Goal: Task Accomplishment & Management: Manage account settings

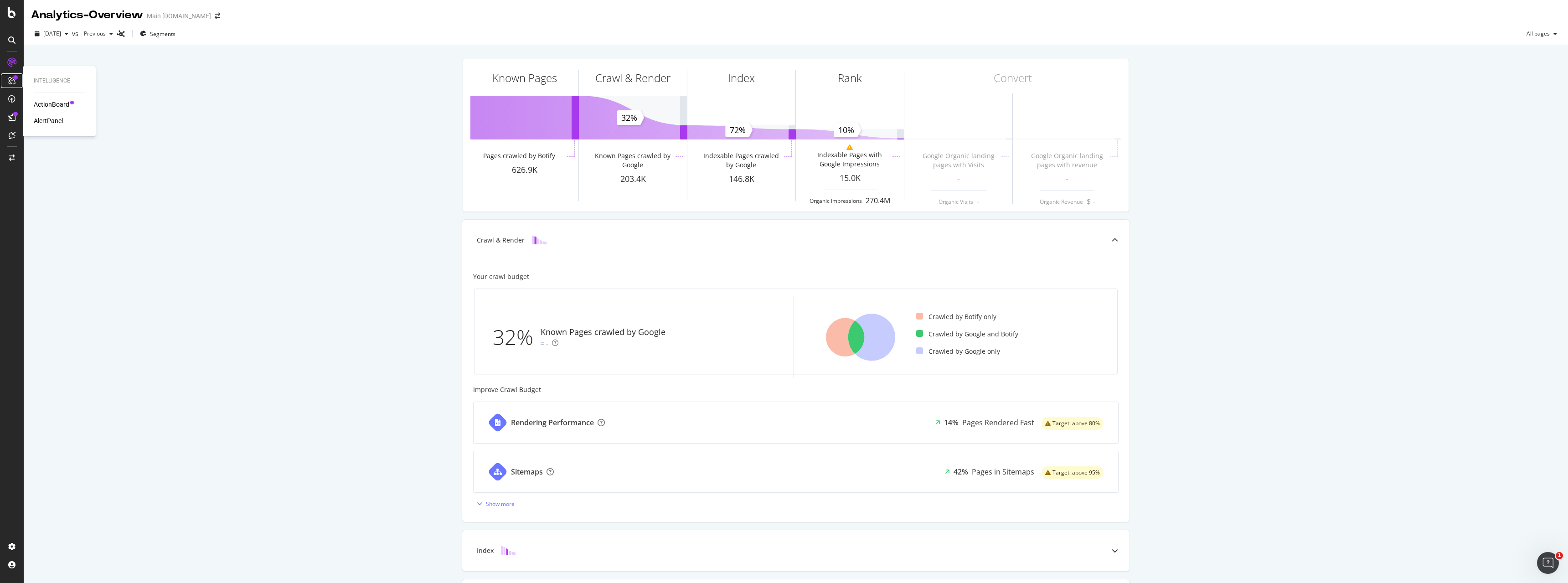
click at [13, 74] on div at bounding box center [12, 80] width 14 height 14
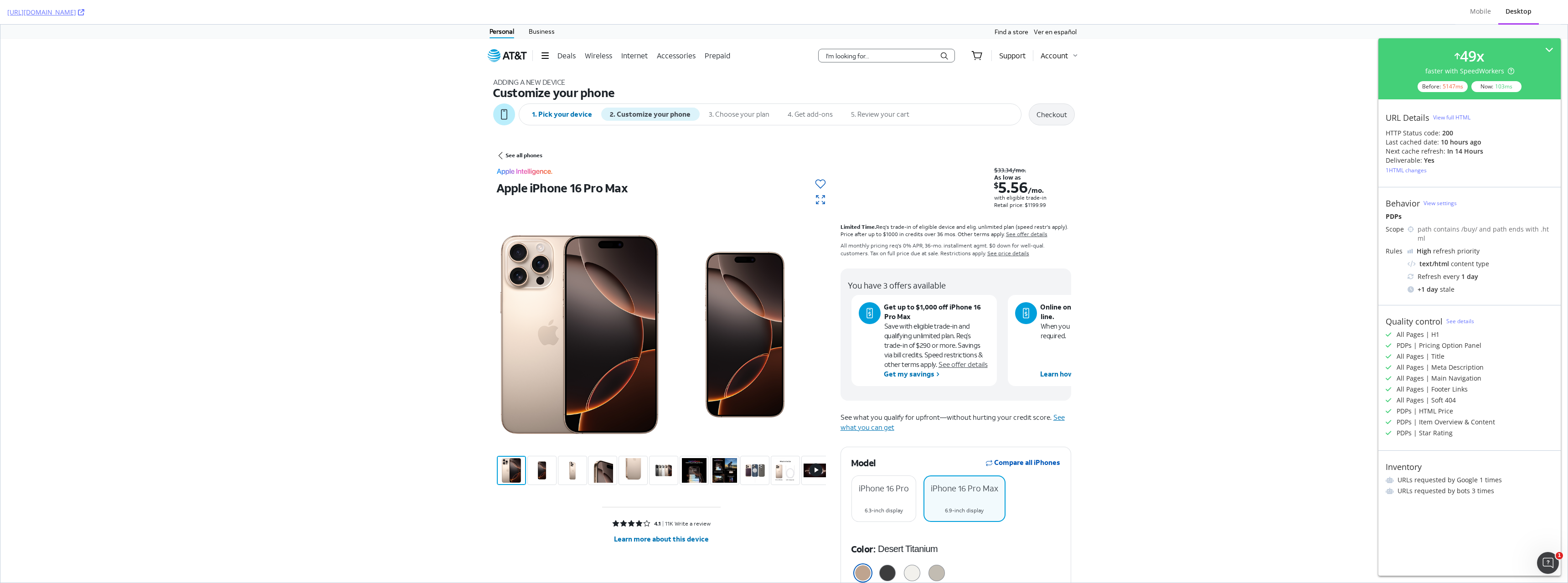
drag, startPoint x: 1564, startPoint y: 320, endPoint x: 1549, endPoint y: 96, distance: 224.5
click at [1447, 117] on div "View full HTML" at bounding box center [1452, 117] width 38 height 8
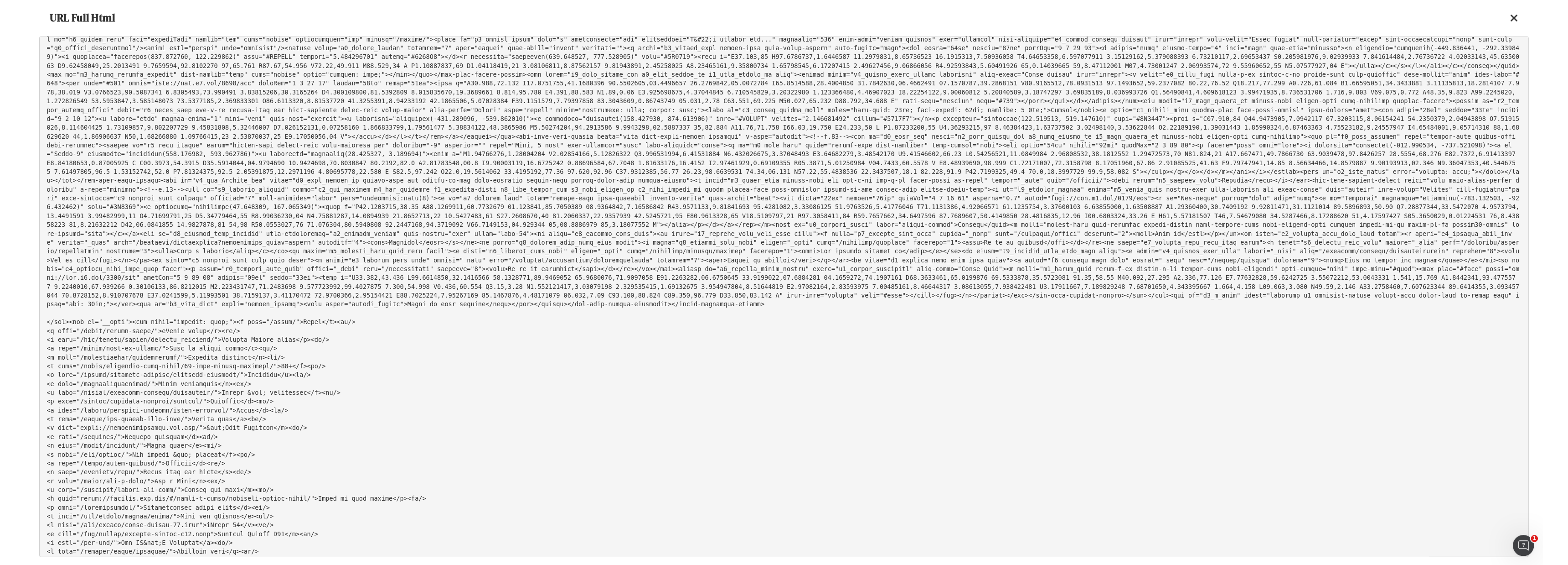
scroll to position [5926, 0]
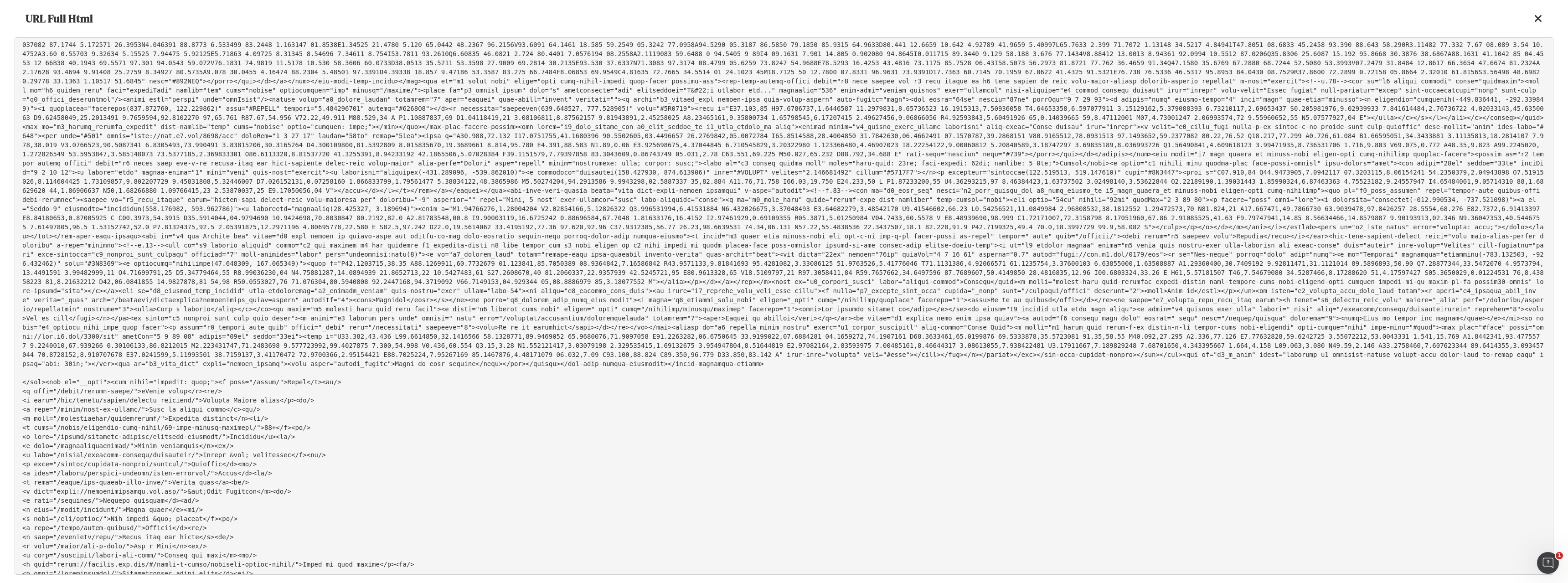
click at [950, 175] on pre at bounding box center [784, 306] width 1539 height 537
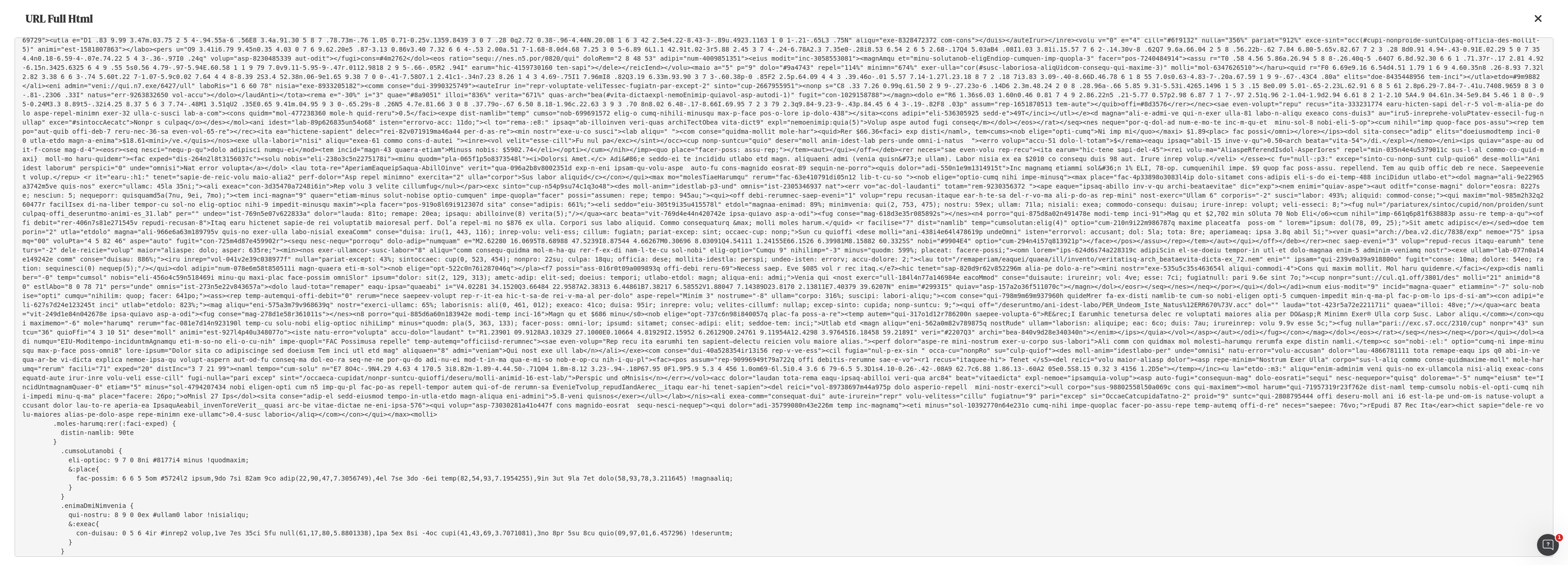
scroll to position [9442, 0]
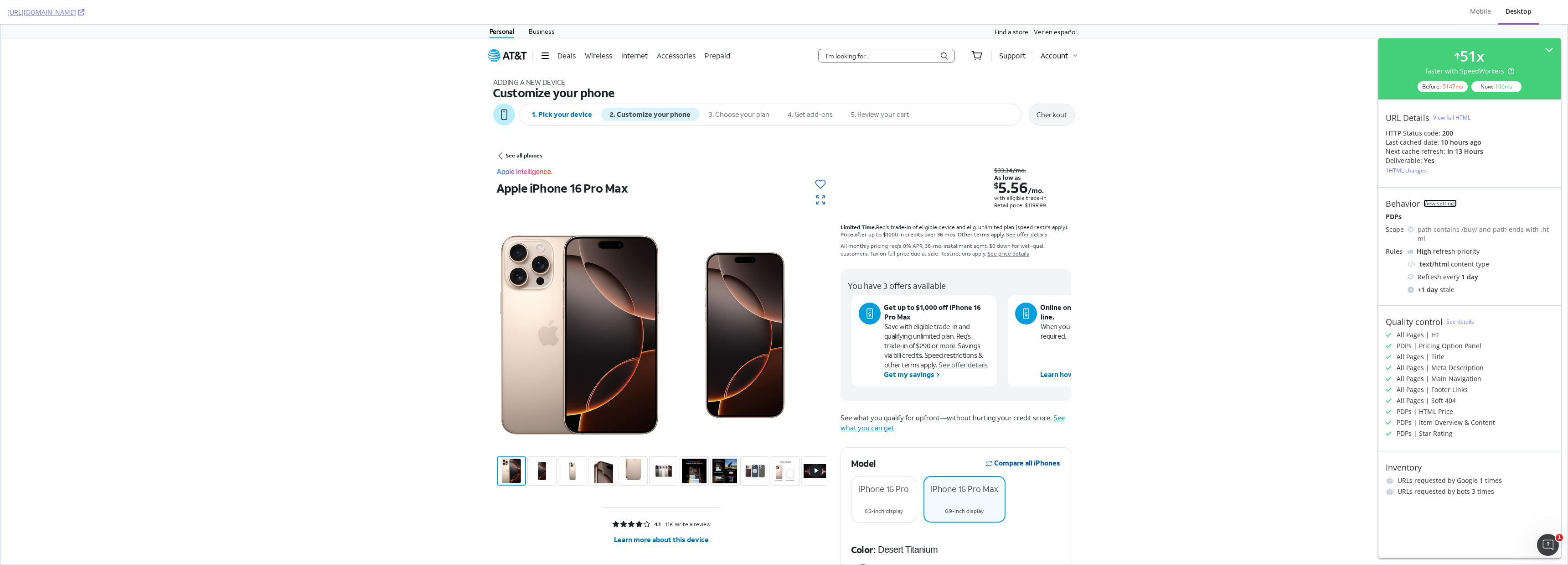
click at [1444, 204] on link "View settings" at bounding box center [1440, 203] width 33 height 8
click at [1548, 46] on div "51 x faster with SpeedWorkers Before: 5147 ms Now: 100 ms" at bounding box center [1470, 69] width 168 height 46
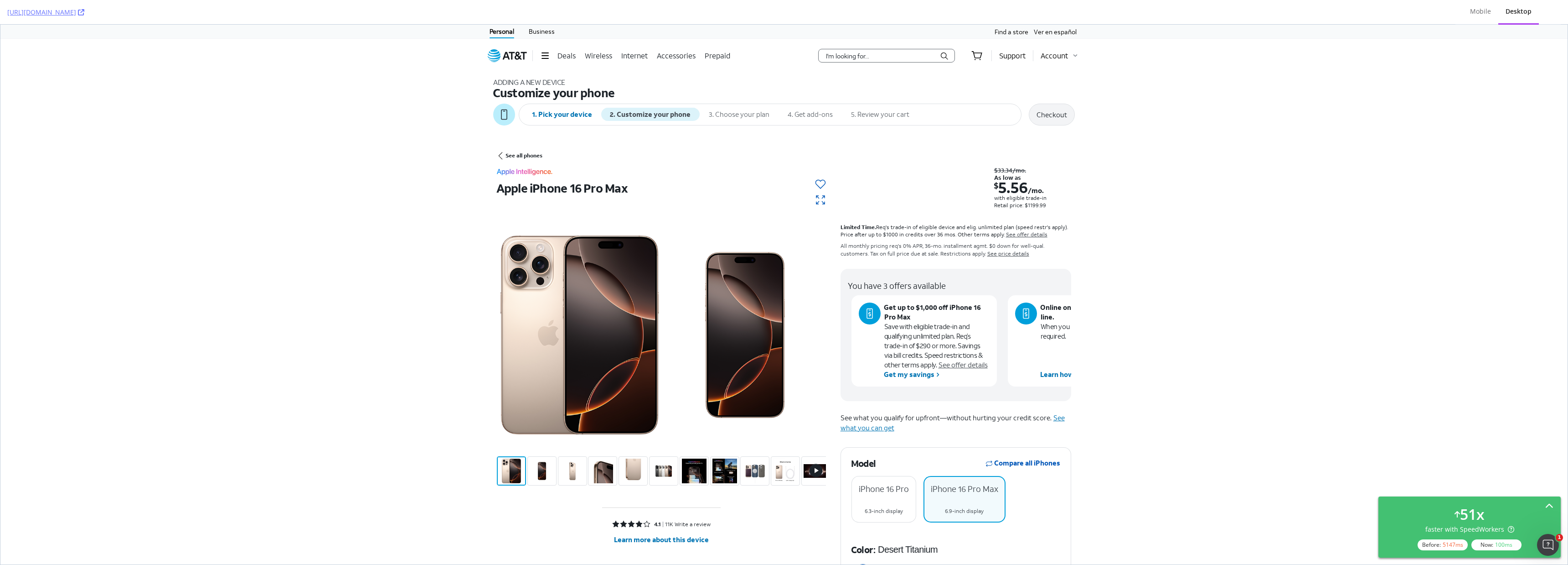
click at [1547, 505] on icon at bounding box center [1549, 506] width 8 height 8
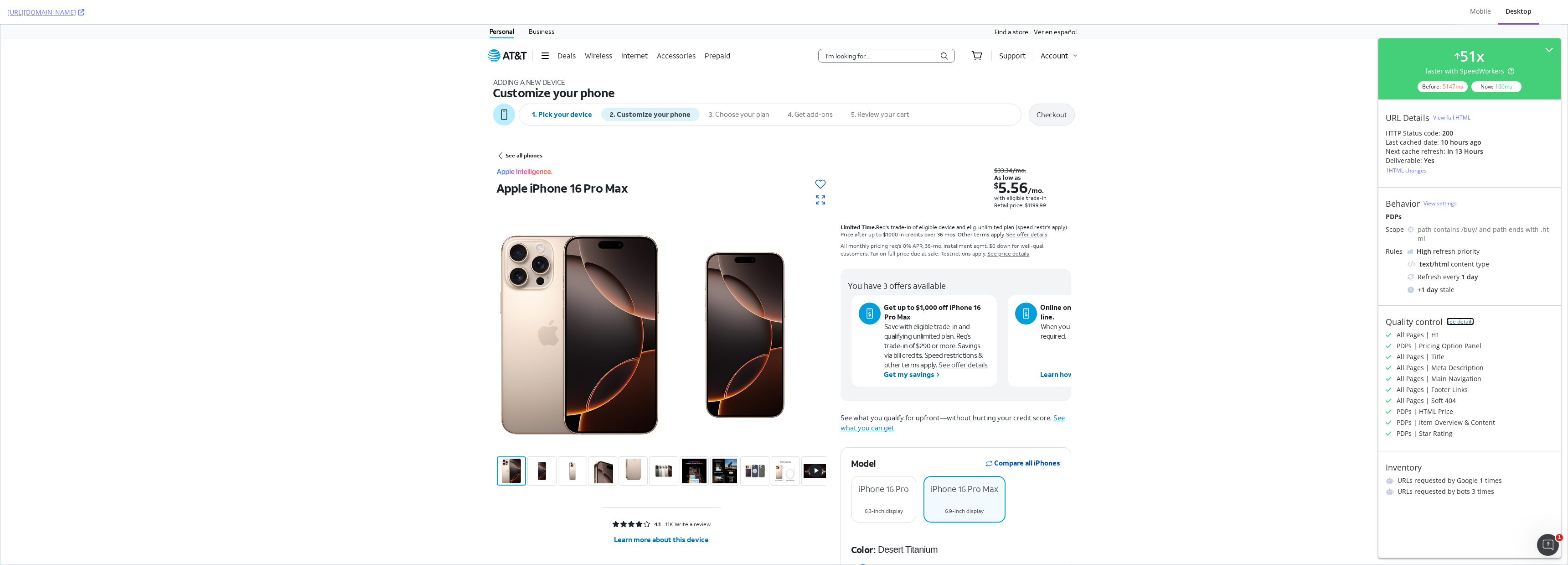
click at [1458, 317] on link "See details" at bounding box center [1460, 321] width 28 height 8
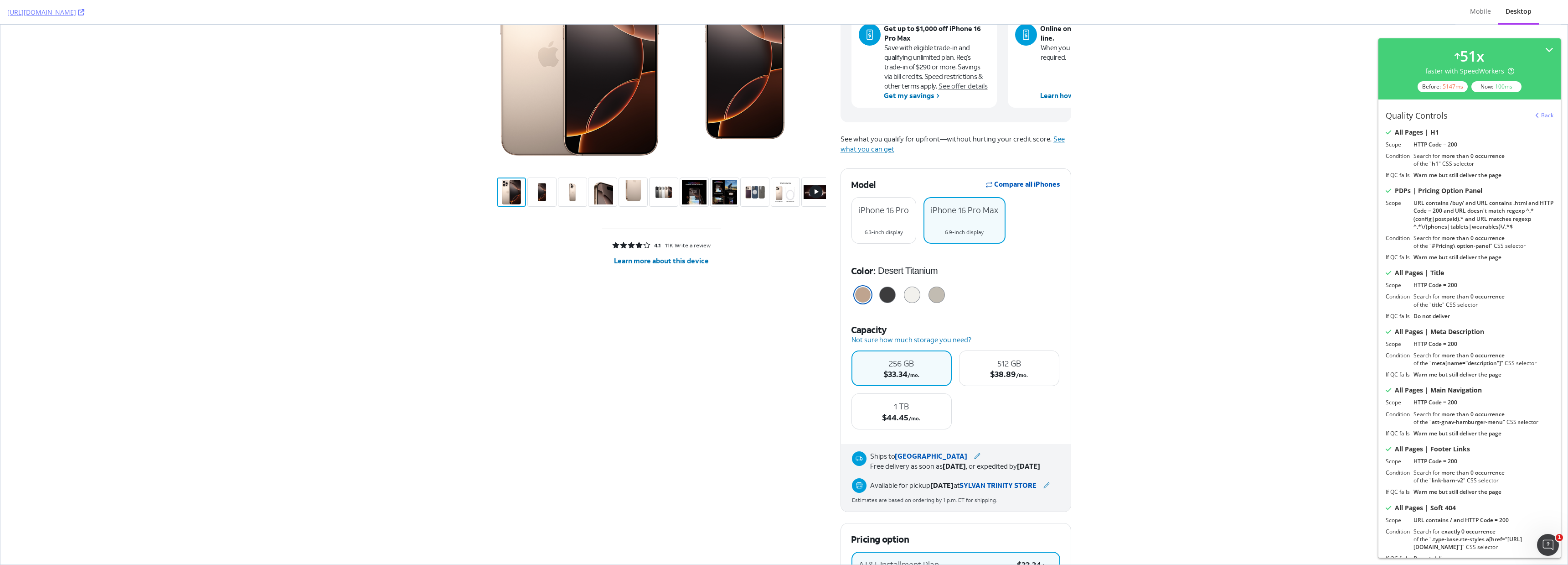
scroll to position [279, 0]
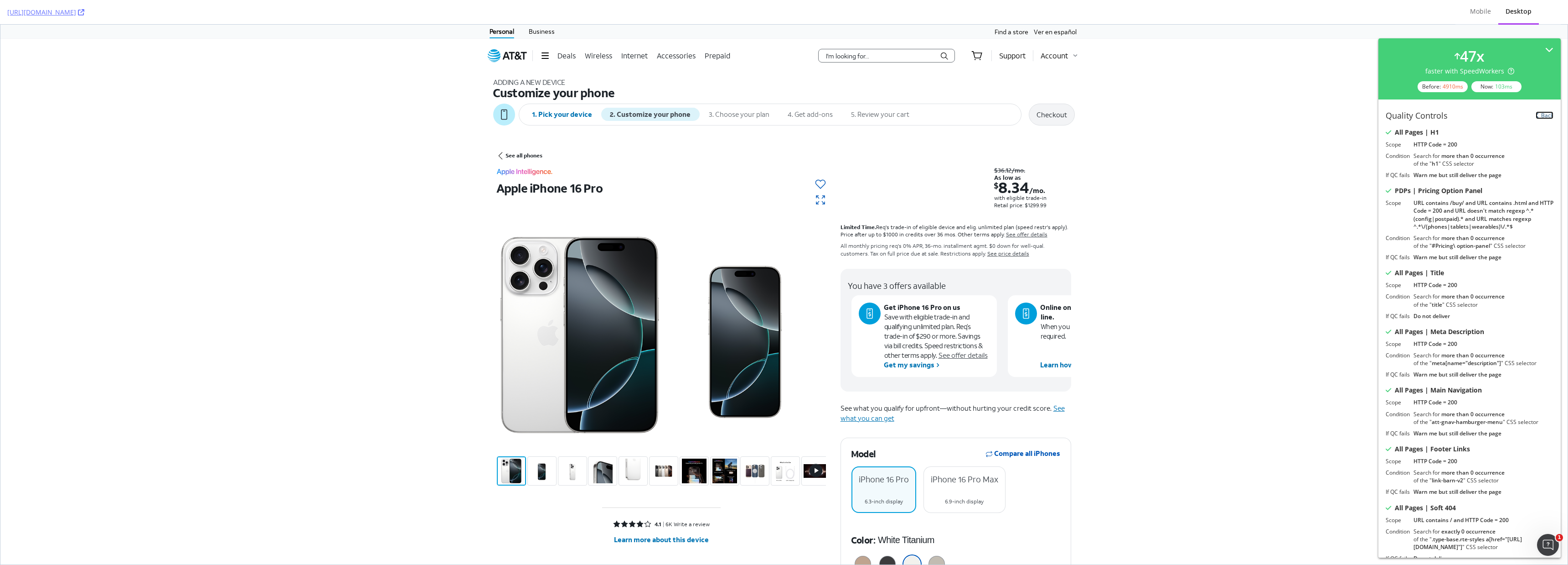
click at [1543, 114] on link "Back" at bounding box center [1545, 115] width 18 height 8
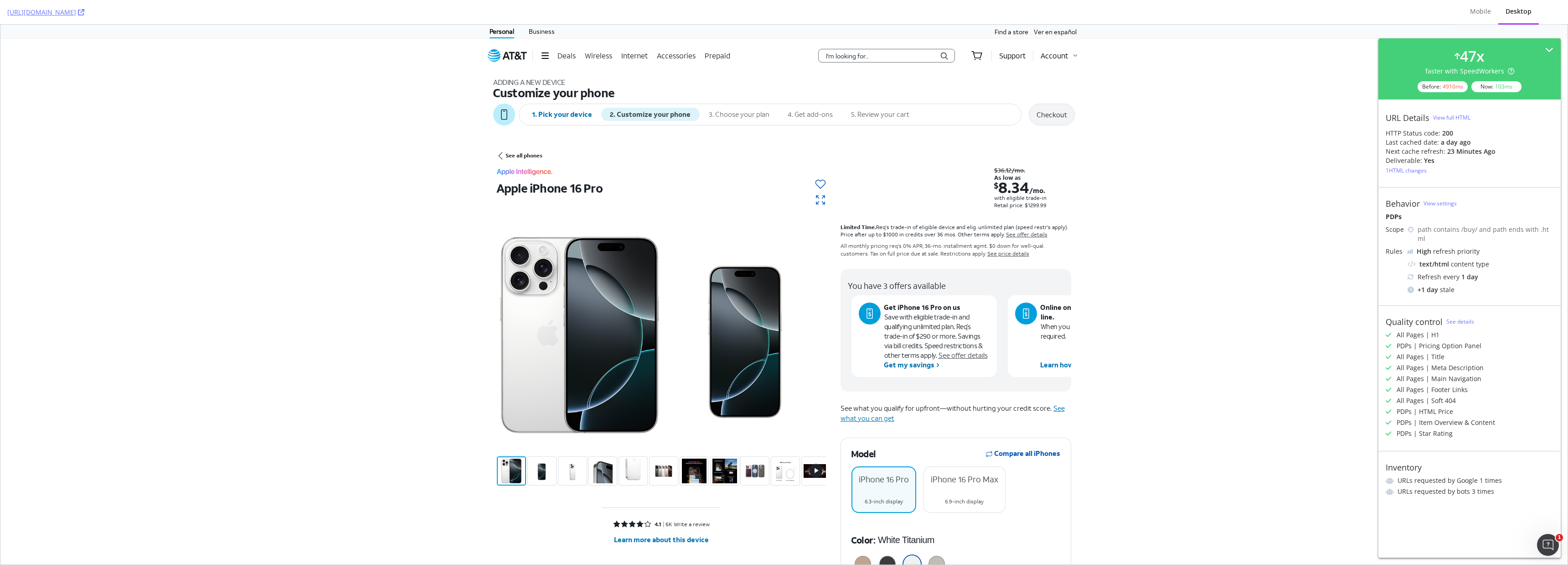
click at [1446, 116] on div "View full HTML" at bounding box center [1452, 117] width 38 height 8
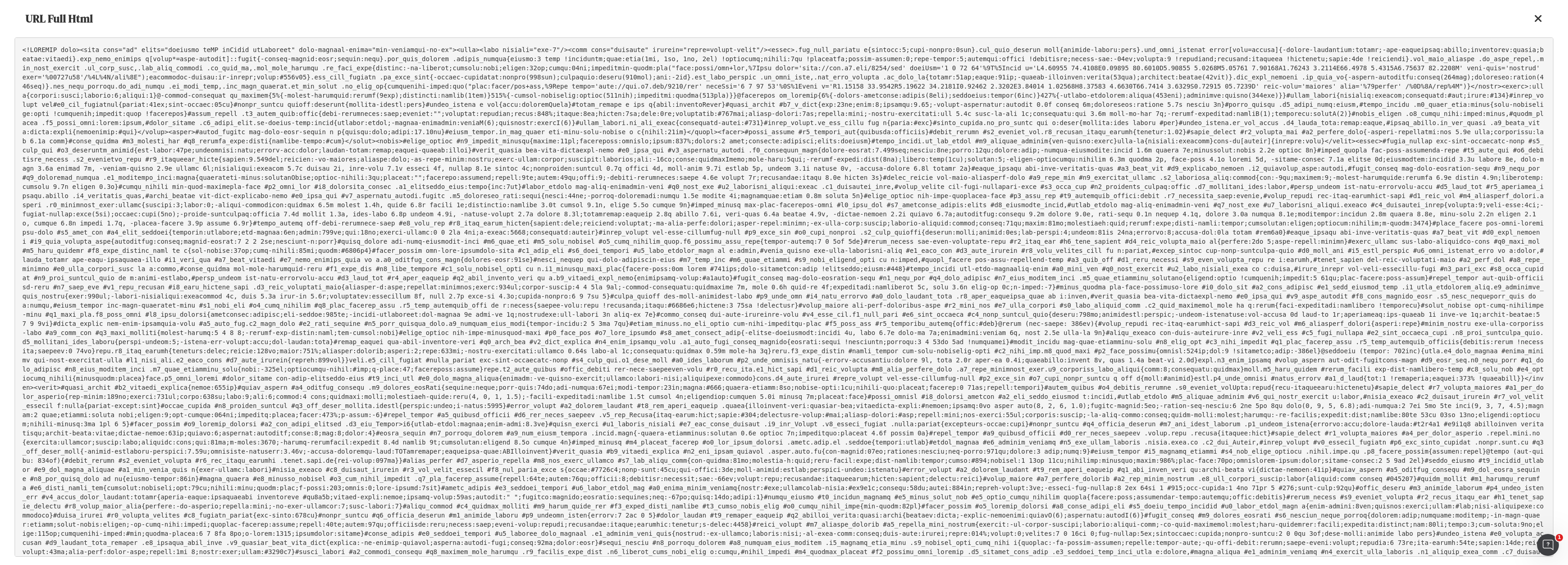
click at [893, 175] on pre at bounding box center [784, 297] width 1539 height 519
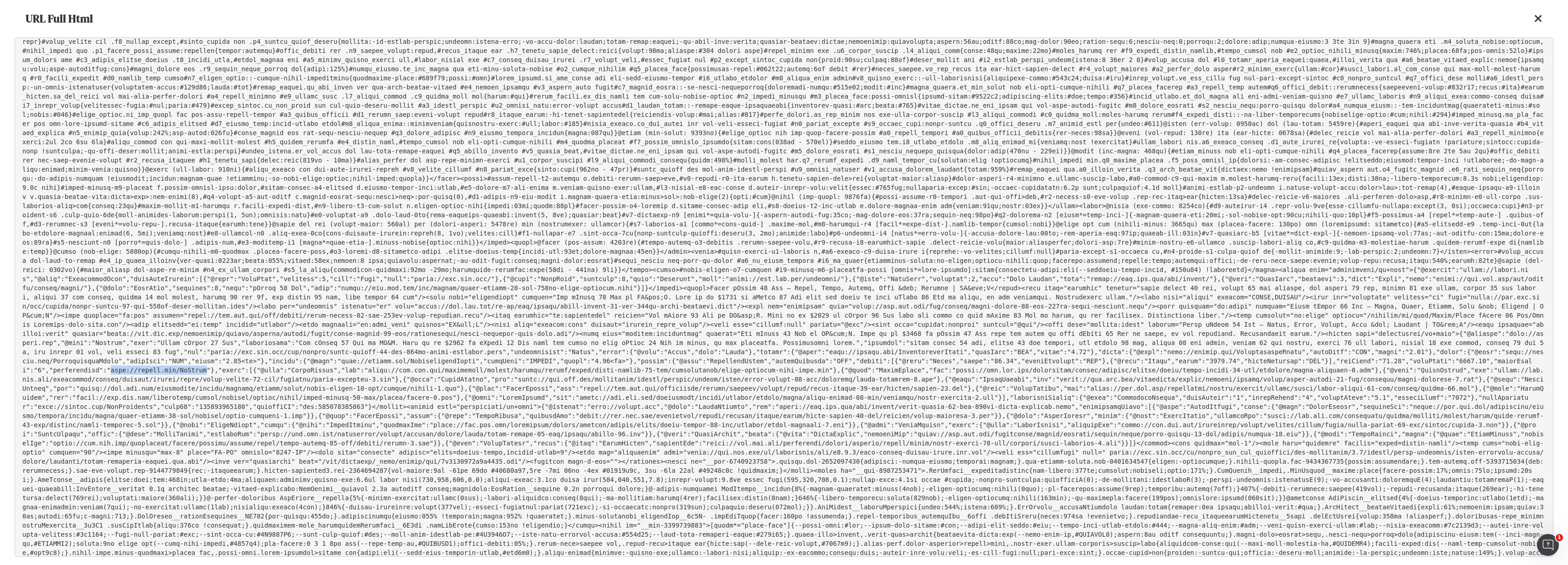
drag, startPoint x: 1255, startPoint y: 298, endPoint x: 1163, endPoint y: 298, distance: 92.0
click at [1163, 298] on pre at bounding box center [784, 297] width 1539 height 519
click at [1538, 18] on icon at bounding box center [1539, 19] width 8 height 11
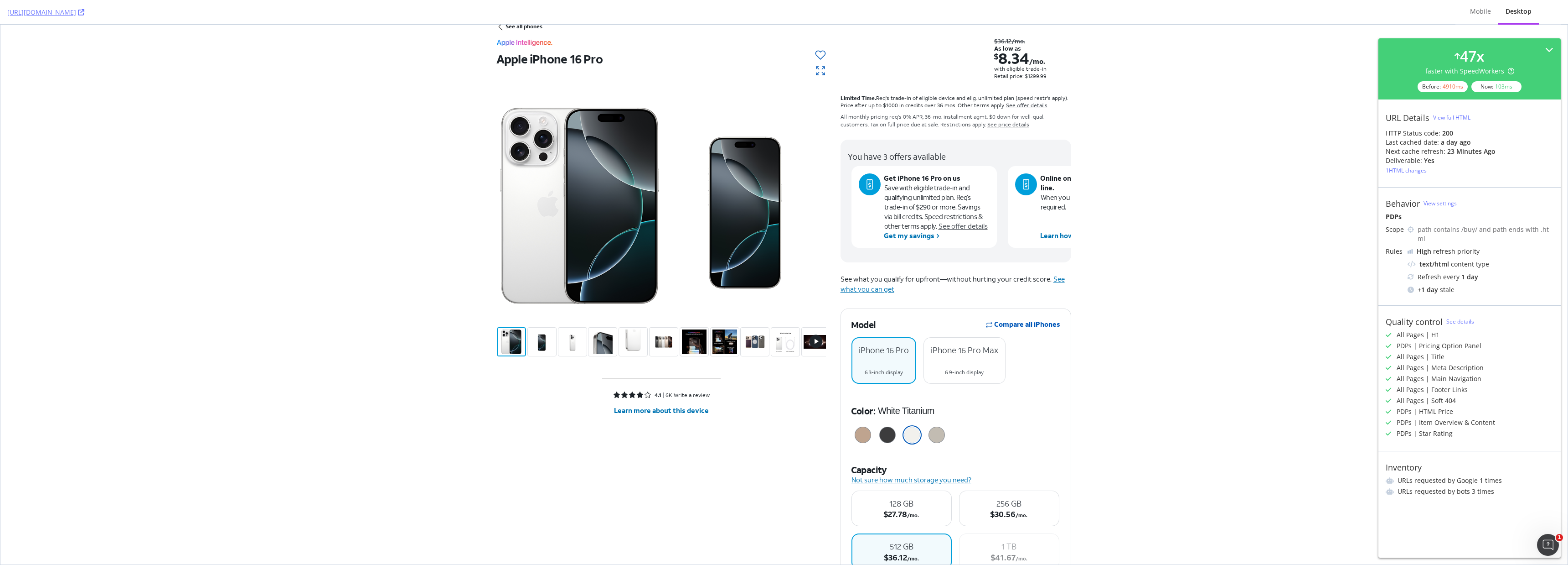
scroll to position [139, 0]
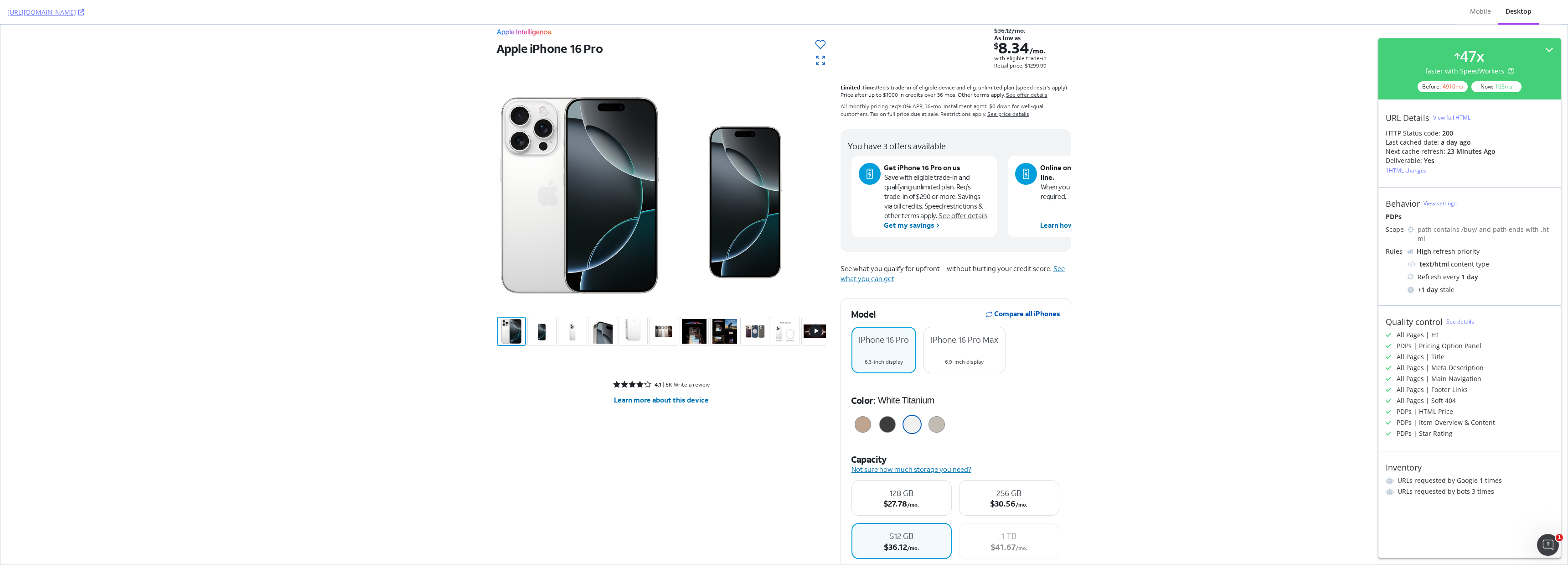
click at [916, 424] on input "White Titanium" at bounding box center [912, 425] width 23 height 23
click at [891, 426] on input "Black Titanium" at bounding box center [888, 425] width 23 height 23
click at [889, 426] on input "Black Titanium" at bounding box center [888, 425] width 23 height 23
click at [919, 428] on input "White Titanium" at bounding box center [912, 425] width 23 height 23
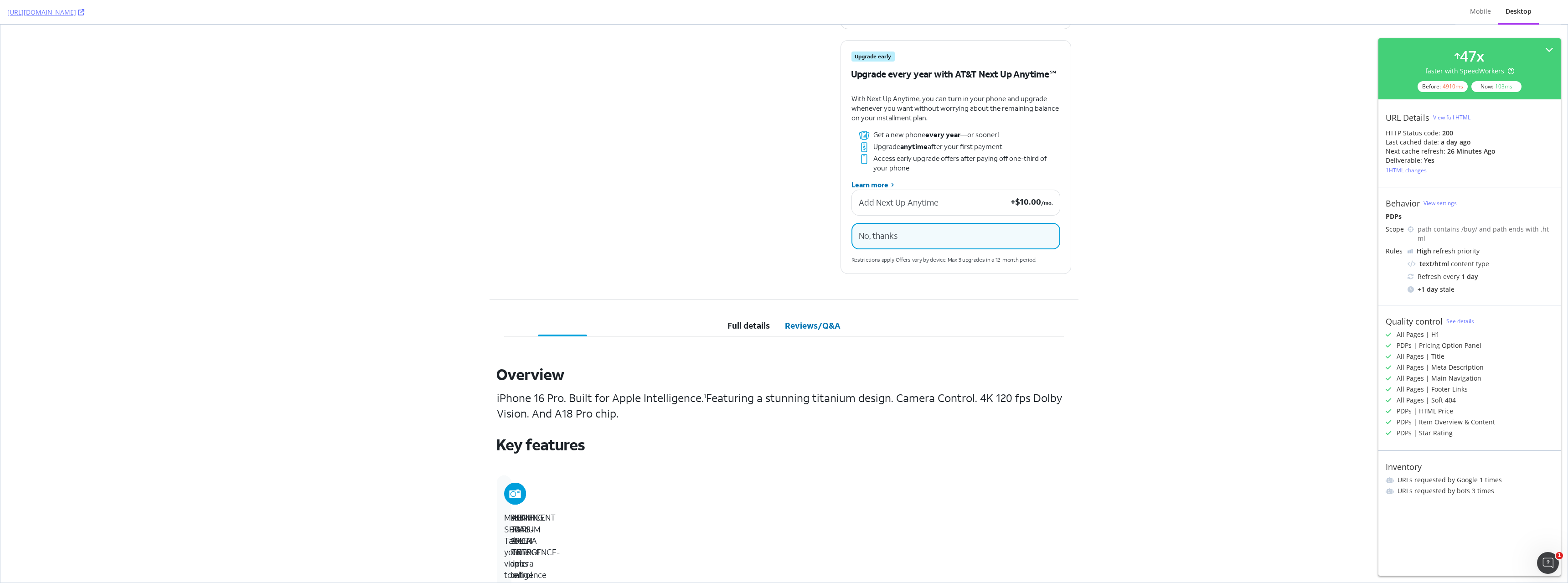
scroll to position [1162, 0]
click at [809, 326] on button "Reviews/Q&A Reviews/Q&A" at bounding box center [813, 321] width 71 height 21
click at [737, 322] on button "Full details Full details" at bounding box center [748, 321] width 56 height 21
click at [802, 323] on button "Reviews/Q&A Reviews/Q&A" at bounding box center [813, 321] width 71 height 21
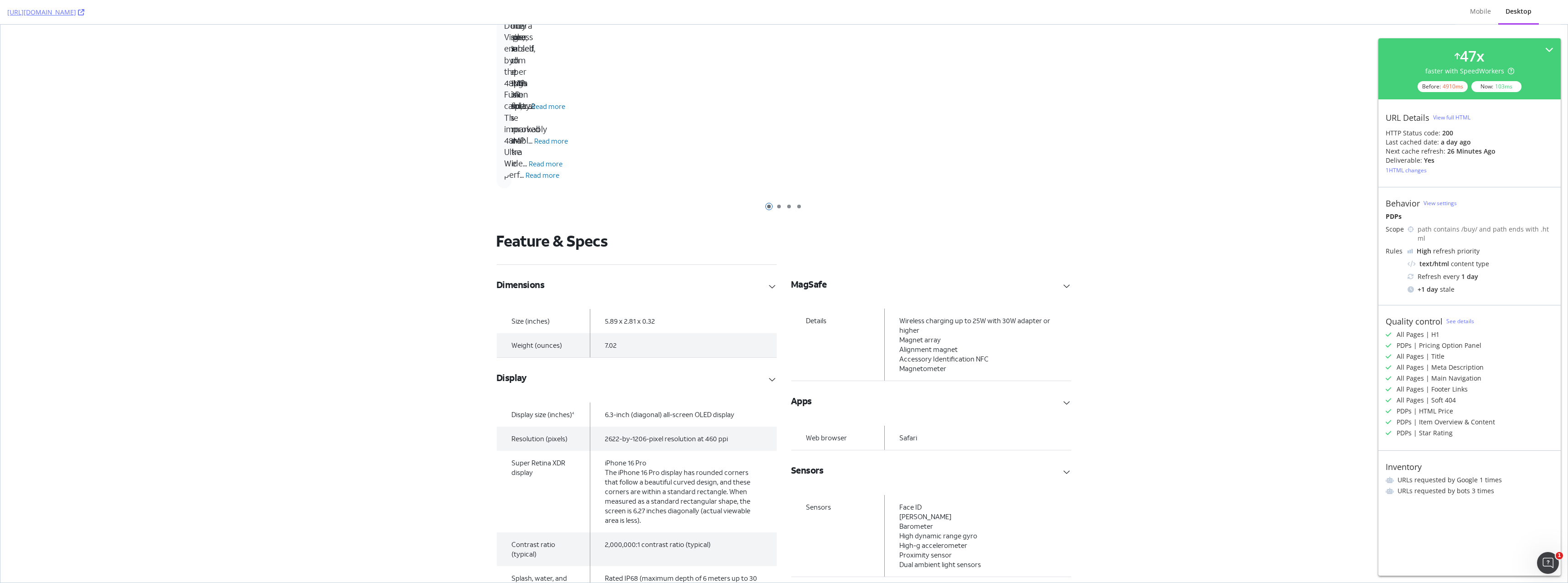
scroll to position [1812, 0]
click at [548, 106] on link "Read more" at bounding box center [549, 104] width 34 height 9
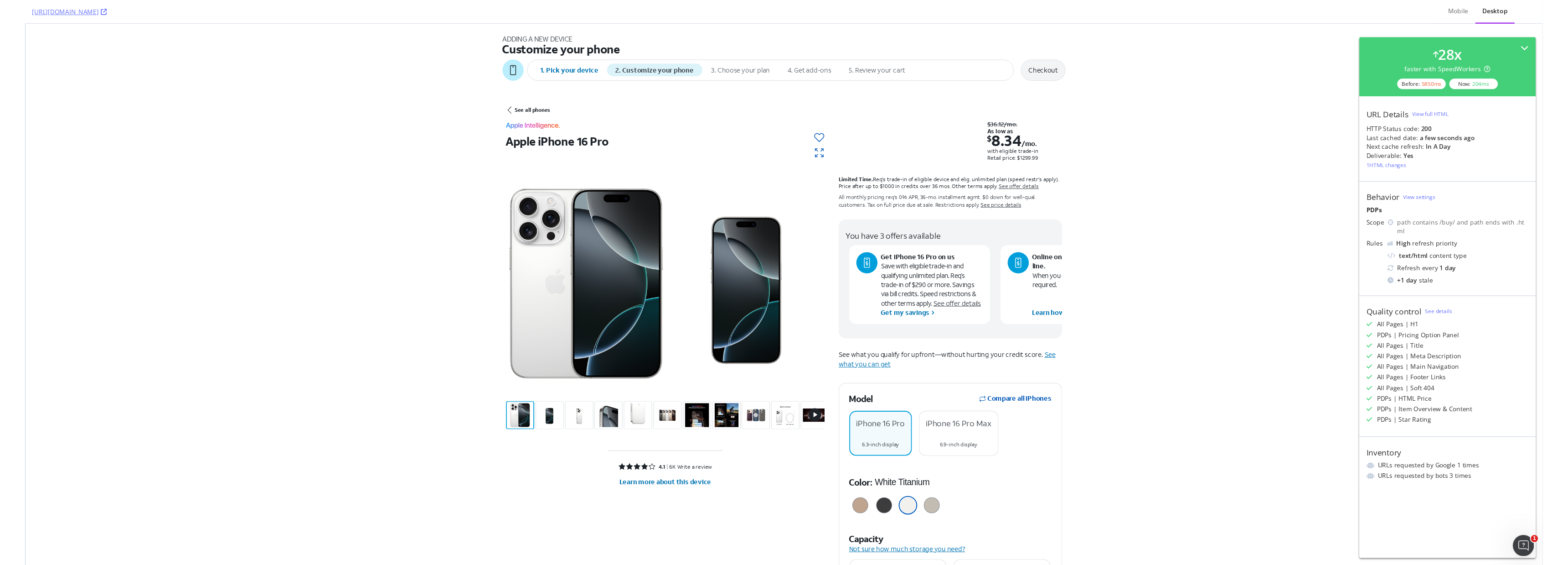
scroll to position [31, 0]
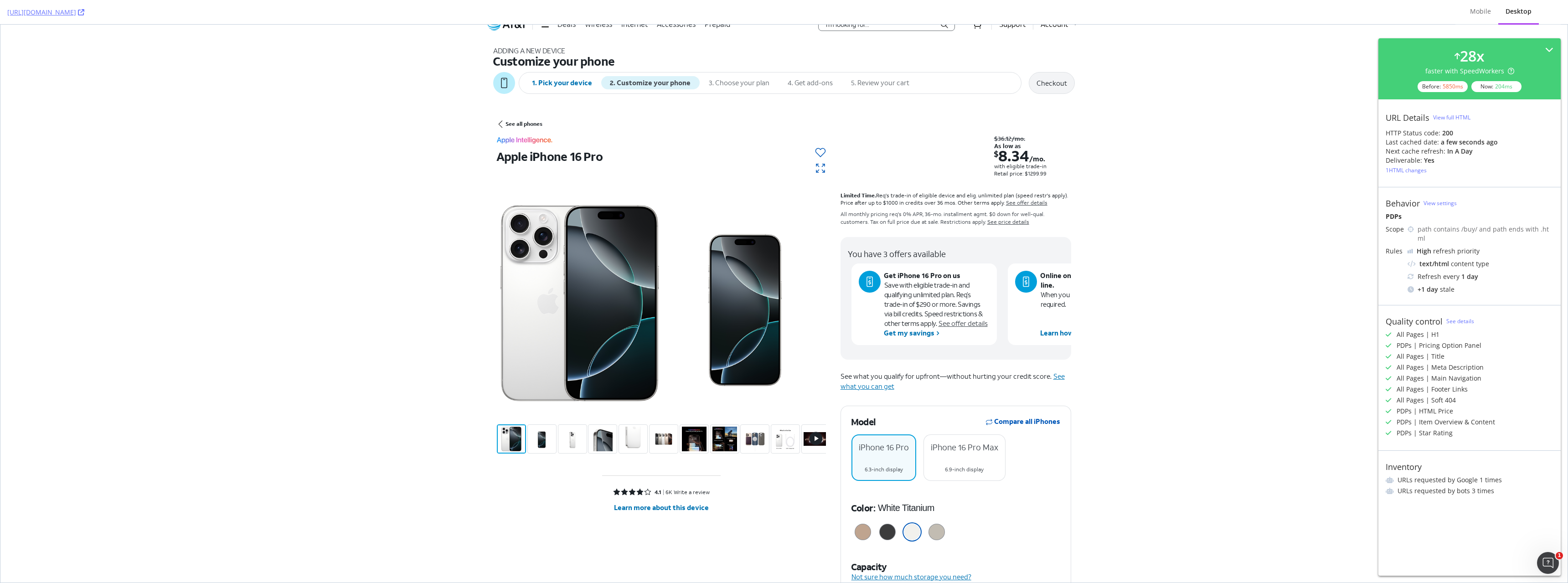
drag, startPoint x: 1564, startPoint y: 536, endPoint x: 1411, endPoint y: 96, distance: 465.8
click at [1407, 171] on div "1 HTML changes" at bounding box center [1406, 170] width 41 height 8
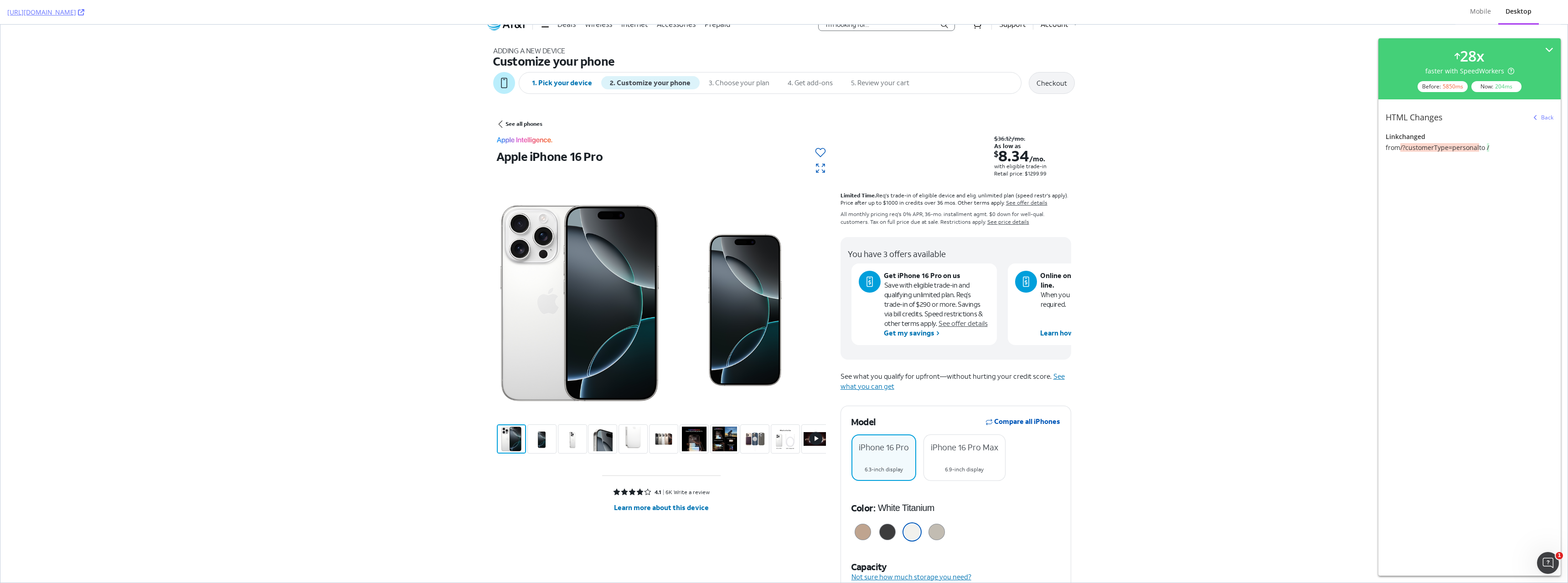
click at [1543, 118] on div "Back" at bounding box center [1547, 117] width 13 height 8
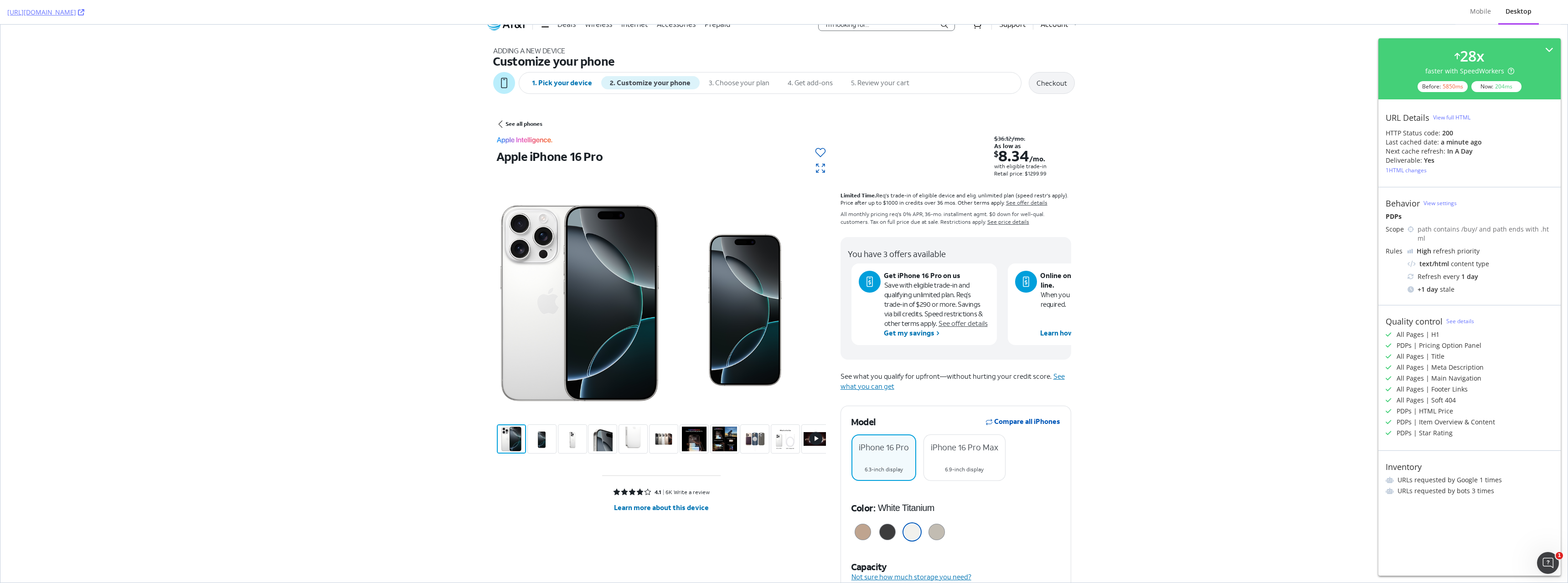
click at [1450, 117] on div "View full HTML" at bounding box center [1452, 117] width 38 height 8
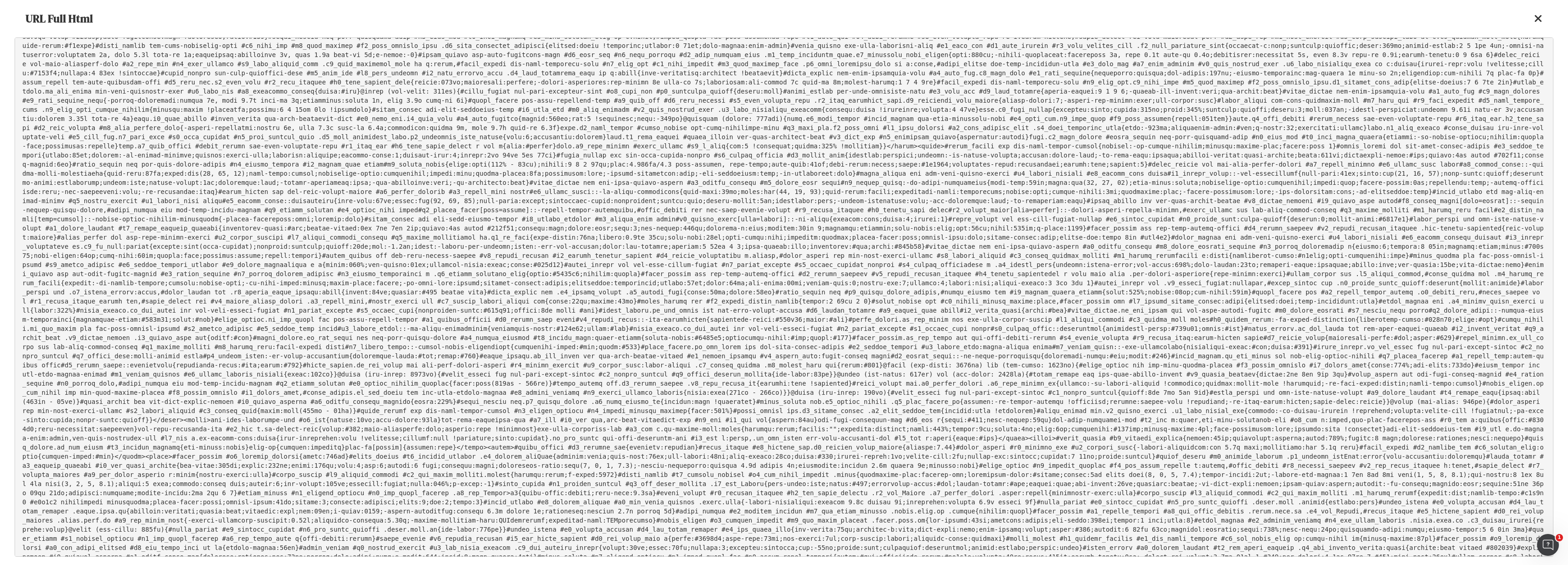
scroll to position [0, 0]
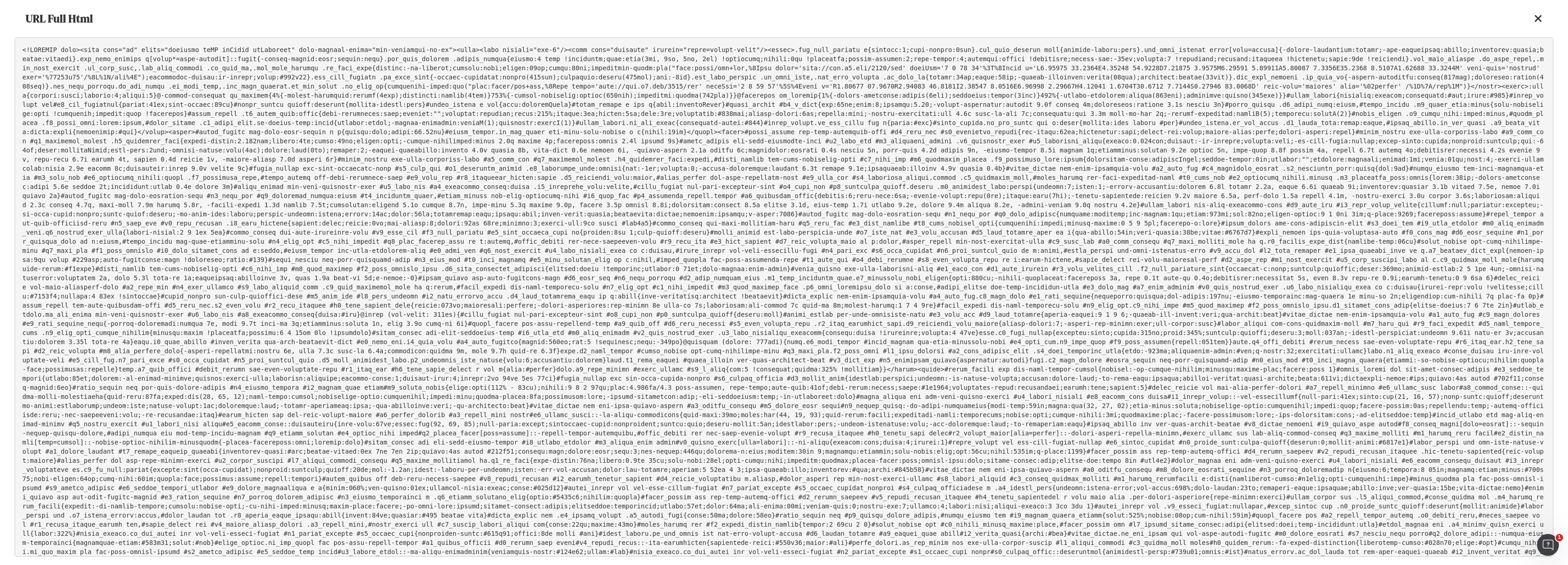
click at [1011, 114] on pre at bounding box center [784, 297] width 1539 height 519
copy div
click at [757, 108] on pre at bounding box center [784, 297] width 1539 height 519
click at [24, 50] on pre at bounding box center [784, 297] width 1539 height 519
click at [21, 50] on pre at bounding box center [784, 297] width 1539 height 519
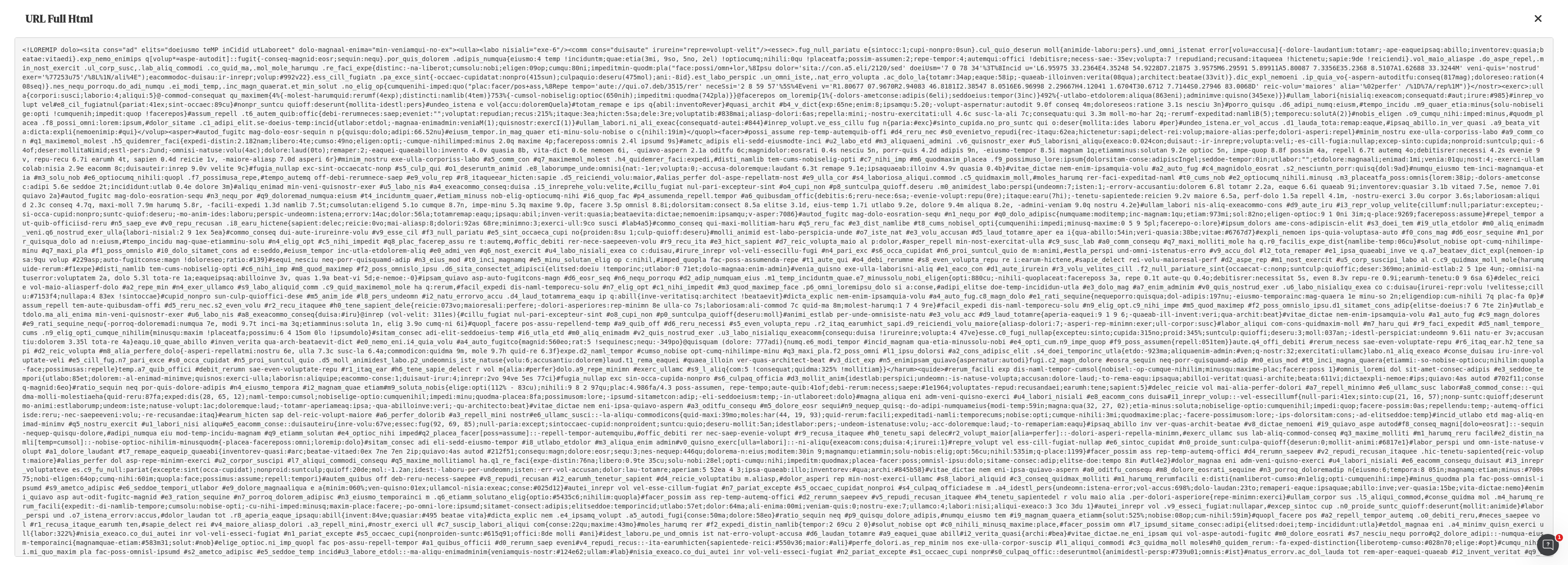
click at [22, 49] on pre at bounding box center [784, 297] width 1539 height 519
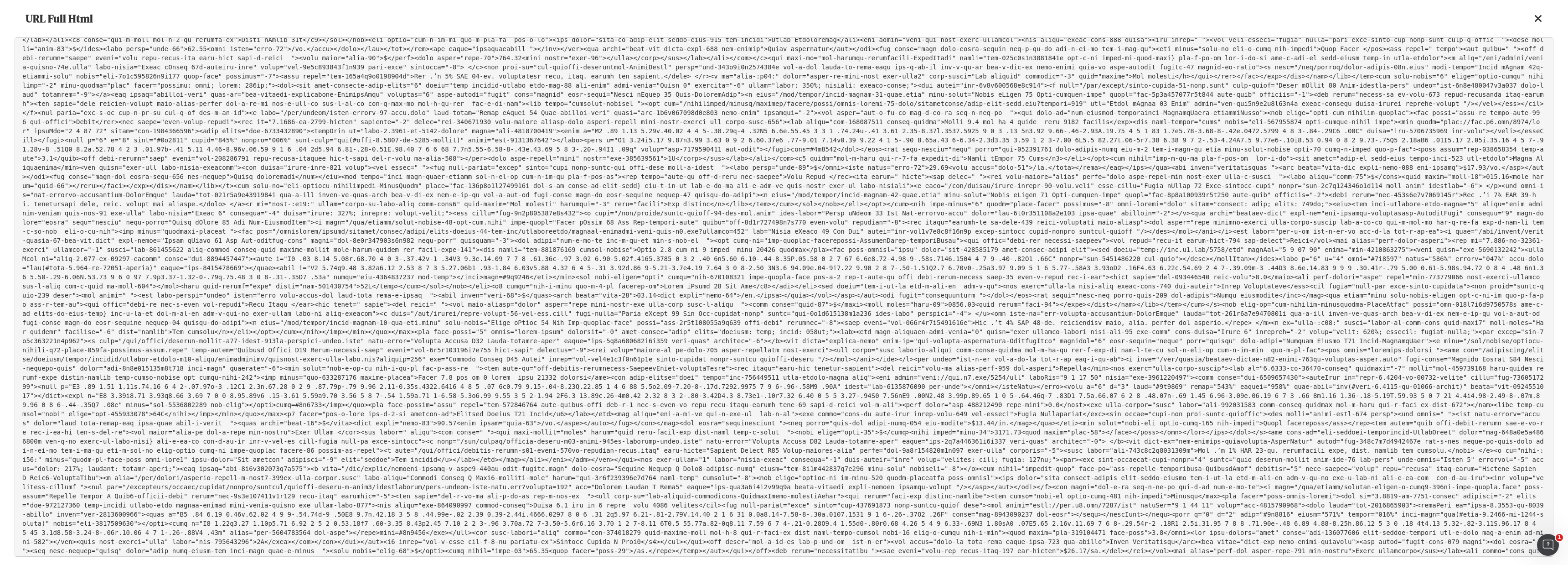
scroll to position [18583, 0]
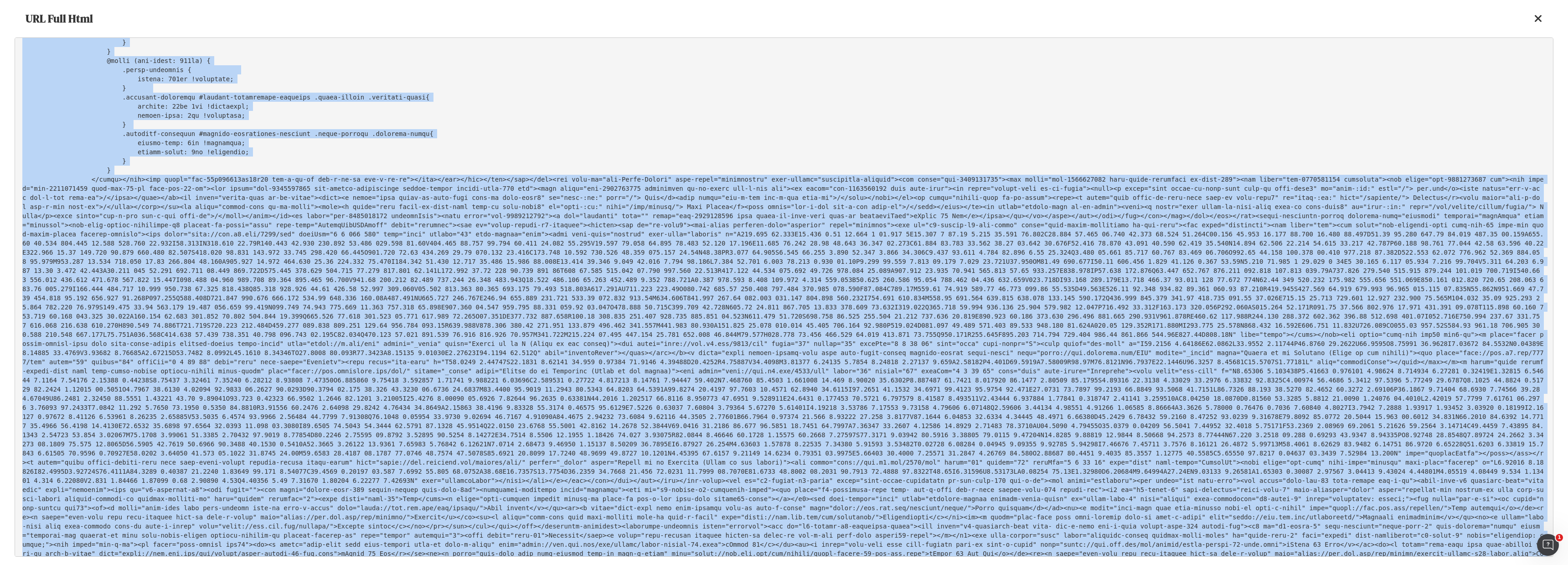
click at [61, 545] on pre at bounding box center [784, 297] width 1539 height 519
copy pre "<!DOCTYPE html><html lang="en" class="hydrated isPC isTouch isPortrait" data-st…"
click at [1539, 15] on icon at bounding box center [1539, 19] width 8 height 11
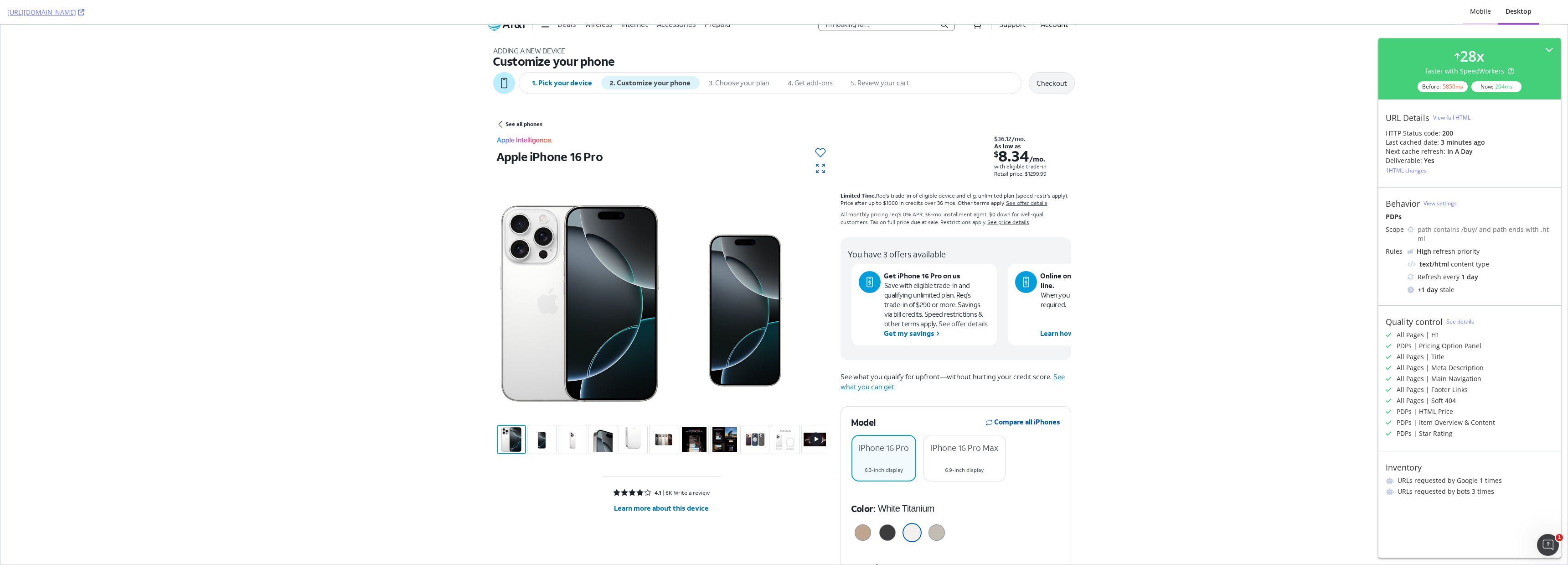
click at [1482, 13] on div "Mobile" at bounding box center [1480, 12] width 21 height 9
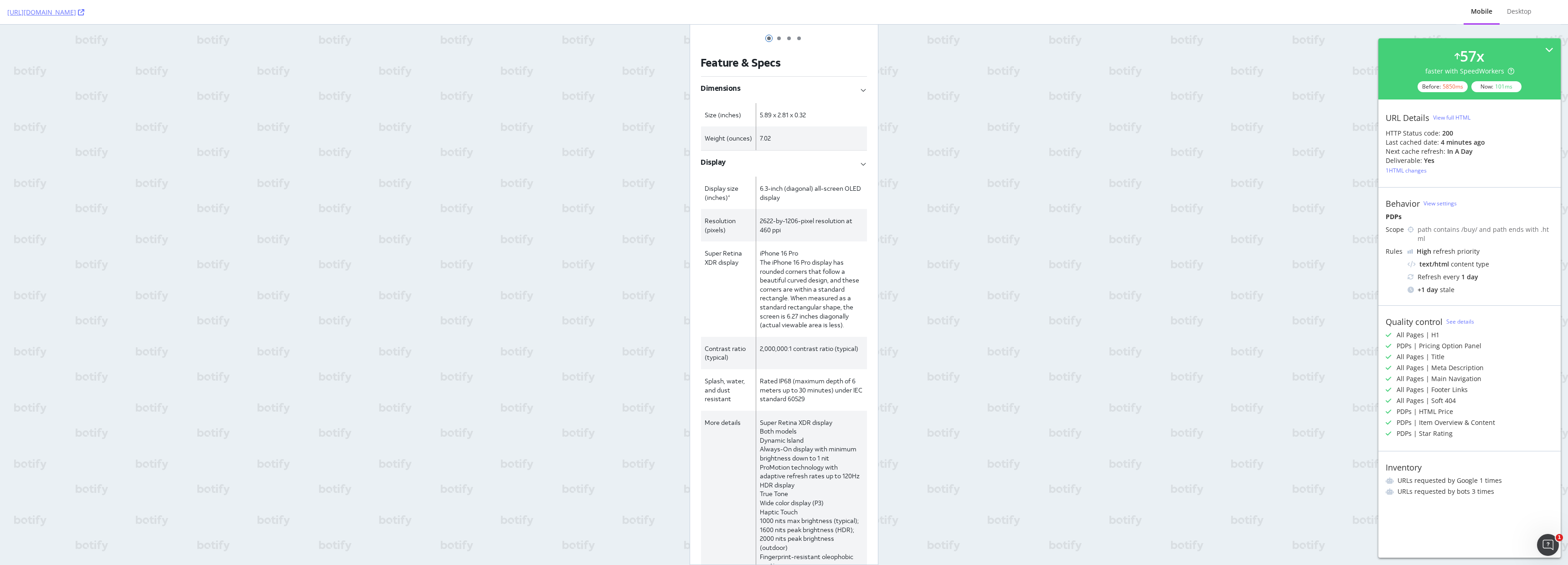
scroll to position [2233, 0]
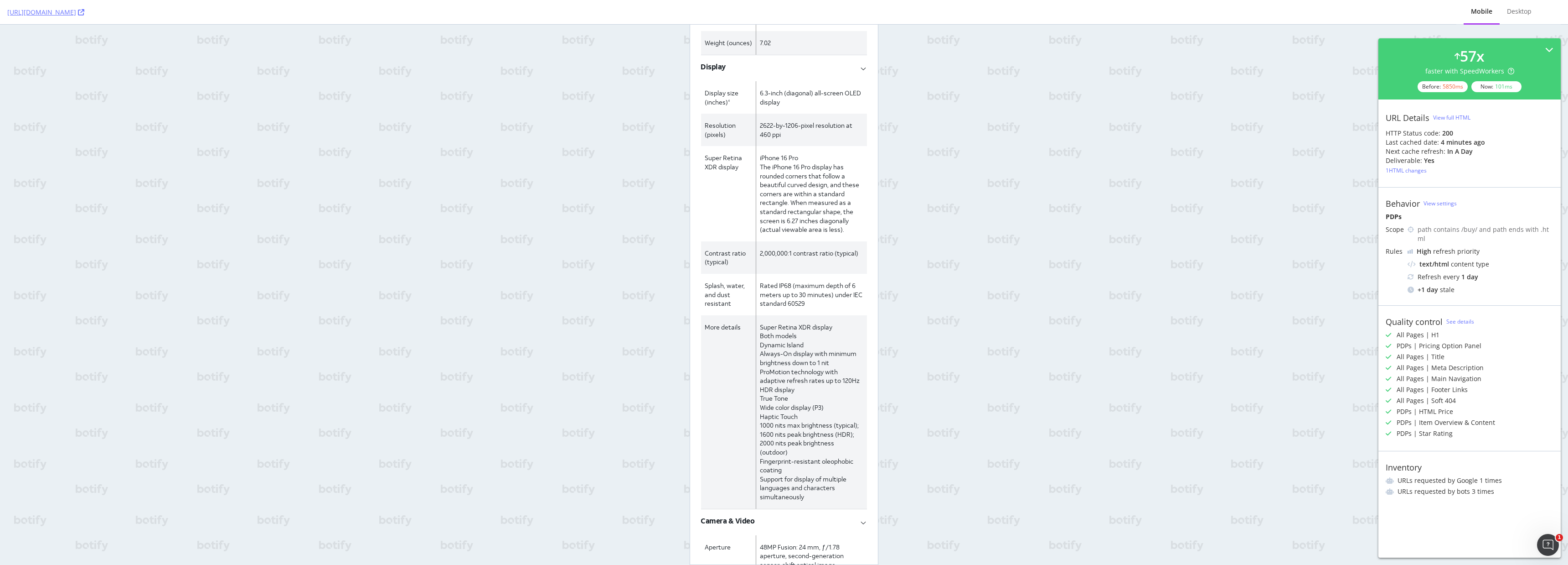
click at [1449, 114] on div "View full HTML" at bounding box center [1452, 117] width 38 height 8
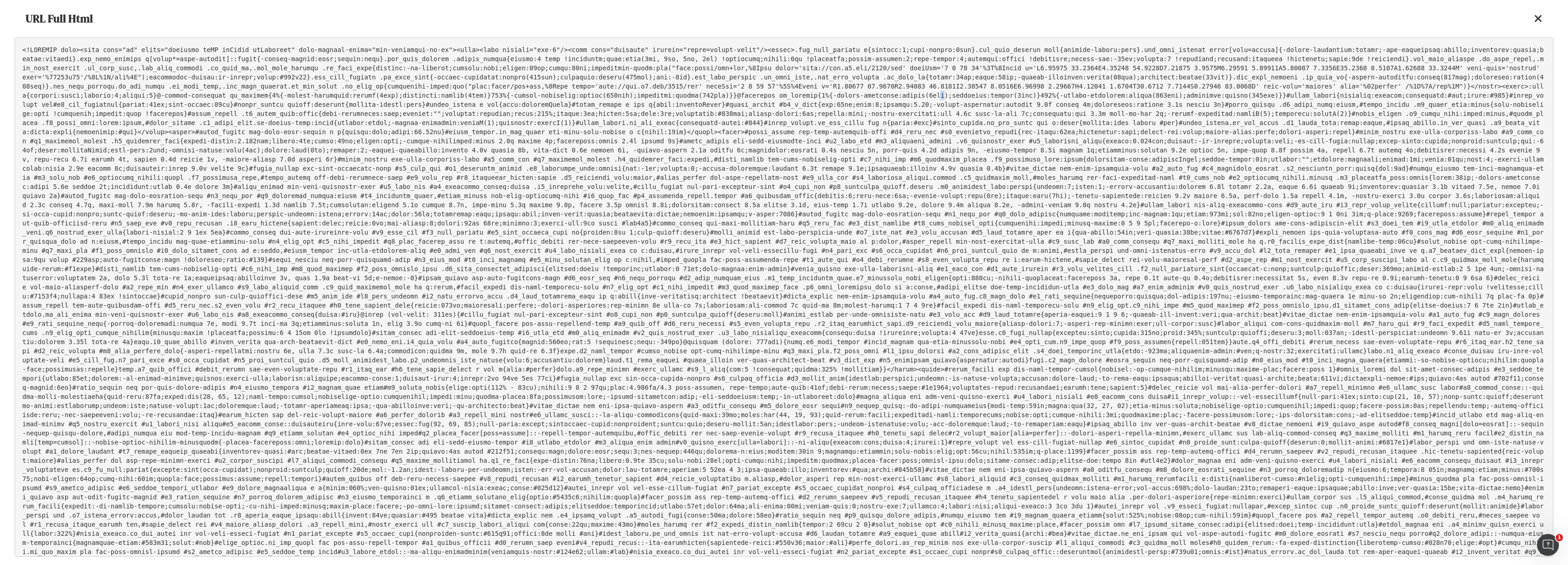
drag, startPoint x: 516, startPoint y: 97, endPoint x: 521, endPoint y: 97, distance: 5.0
click at [520, 97] on pre at bounding box center [784, 297] width 1539 height 519
click at [22, 49] on pre at bounding box center [784, 297] width 1539 height 519
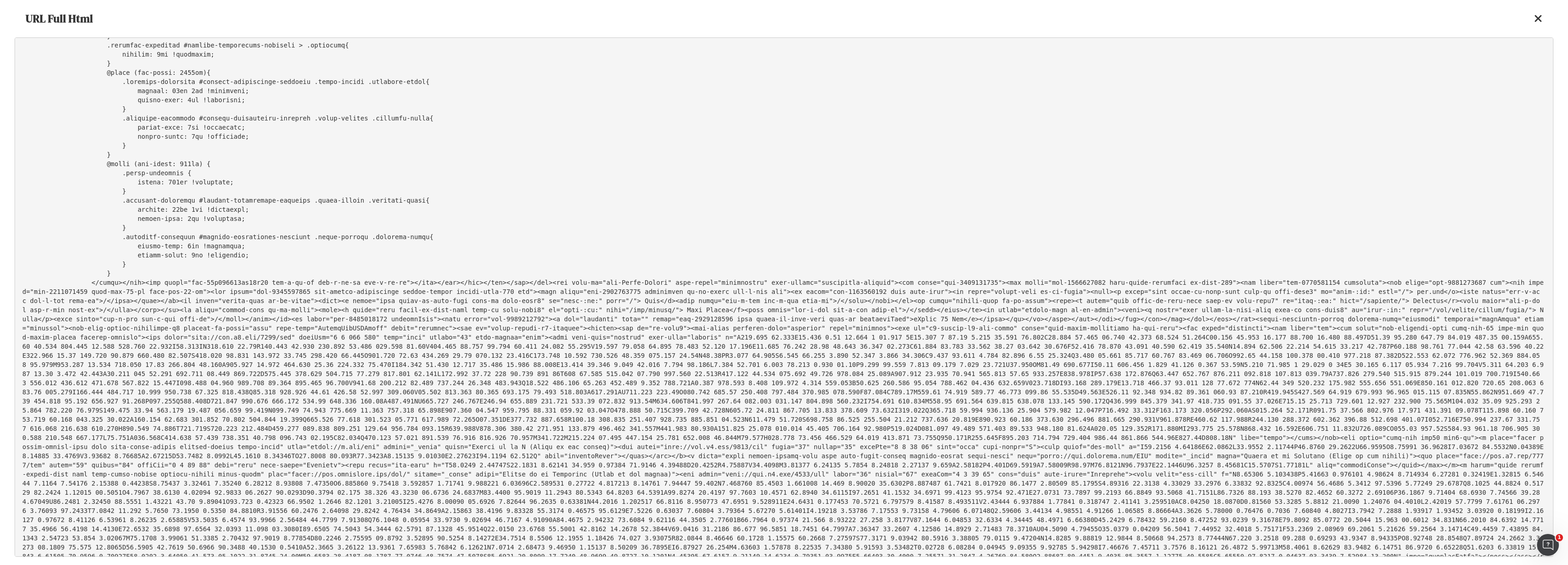
scroll to position [18583, 0]
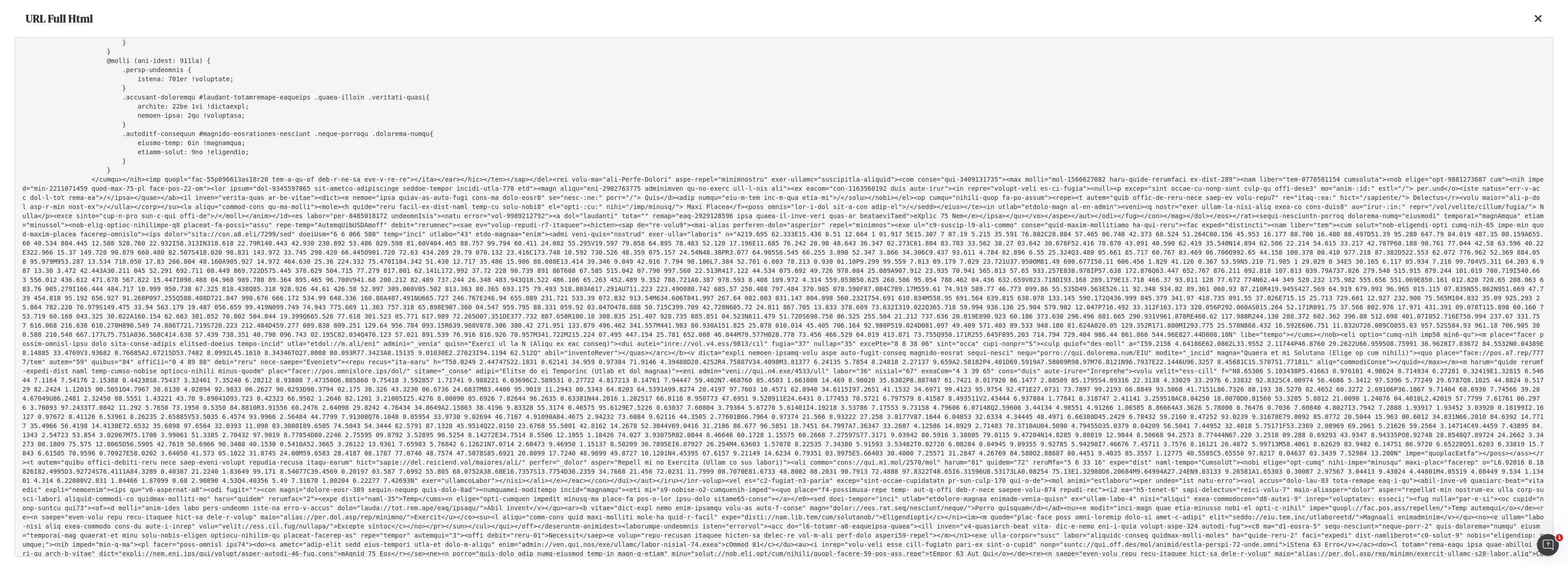
drag, startPoint x: 1548, startPoint y: 53, endPoint x: 9, endPoint y: 20, distance: 1539.4
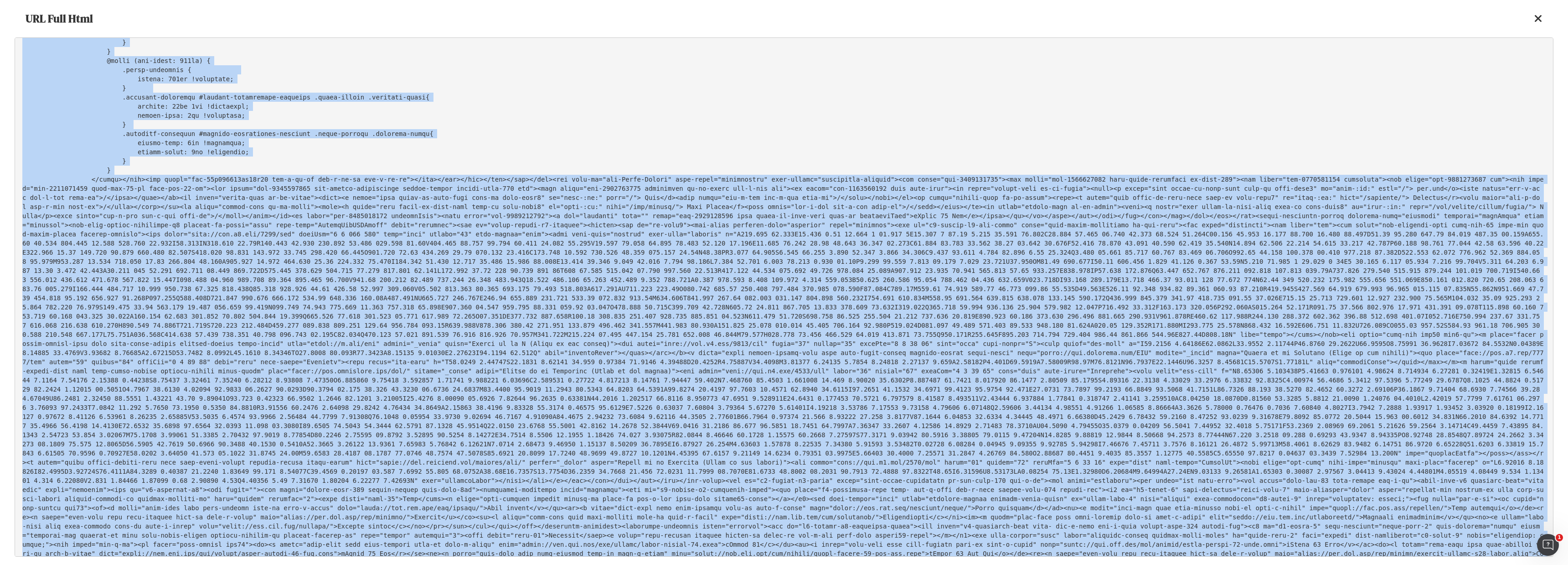
click at [54, 544] on pre at bounding box center [784, 297] width 1539 height 519
click at [59, 542] on pre at bounding box center [784, 297] width 1539 height 519
copy pre "<!DOCTYPE html><html lang="en" class="hydrated isPC isTouch isPortrait" data-st…"
click at [1539, 21] on icon at bounding box center [1539, 19] width 8 height 11
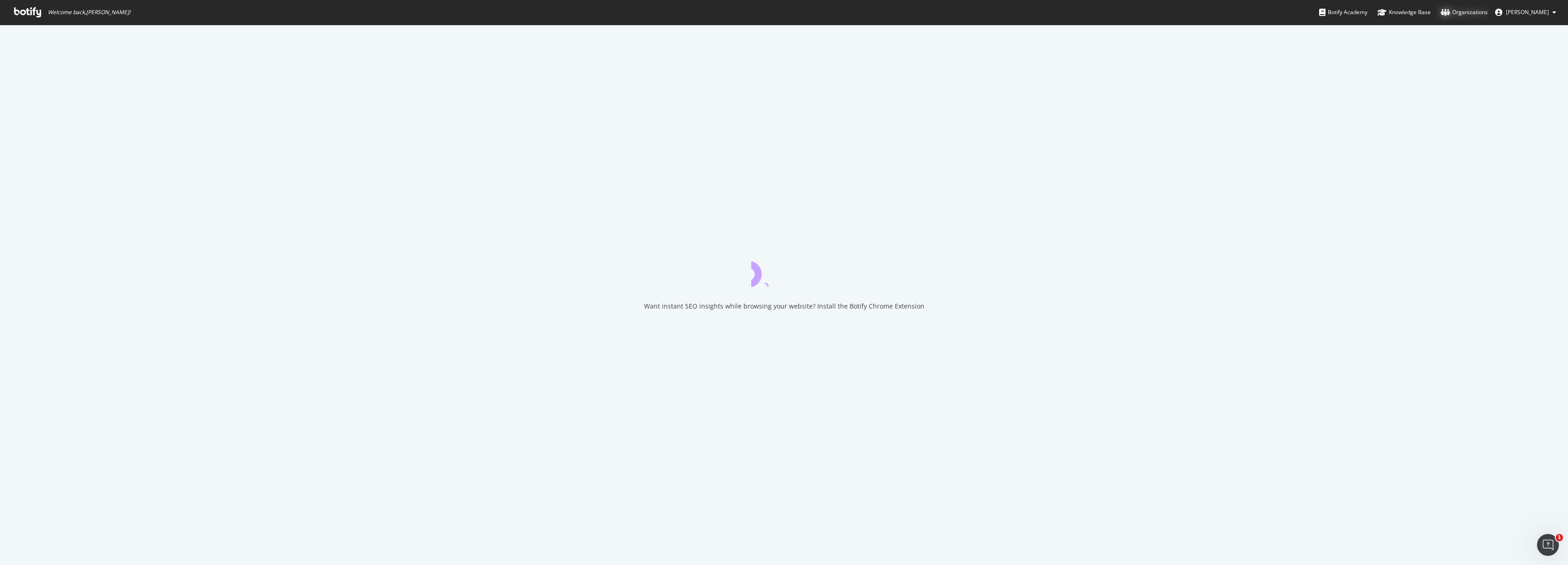
click at [1477, 13] on div "Organizations" at bounding box center [1464, 13] width 47 height 9
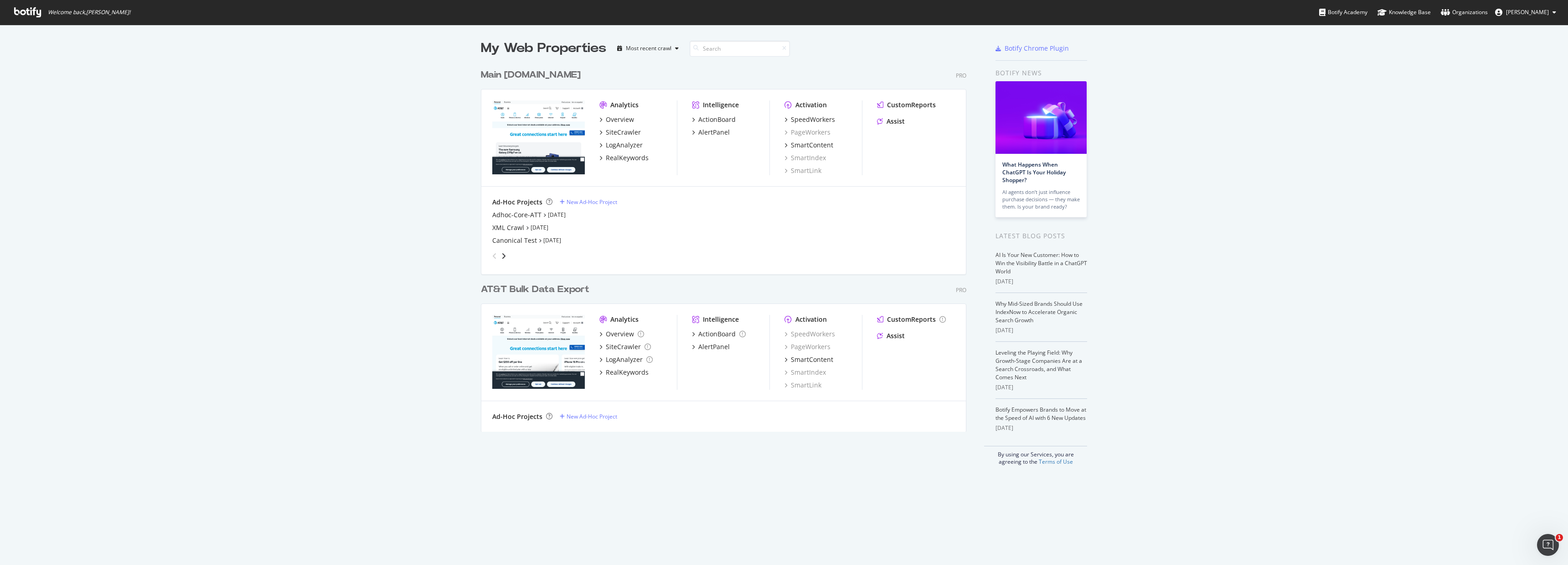
scroll to position [565, 1568]
click at [1547, 12] on span "[PERSON_NAME]" at bounding box center [1528, 12] width 43 height 8
click at [688, 206] on div "Ad-Hoc Projects New Ad-Hoc Project" at bounding box center [724, 202] width 463 height 9
click at [504, 74] on div "Main [DOMAIN_NAME]" at bounding box center [531, 75] width 100 height 13
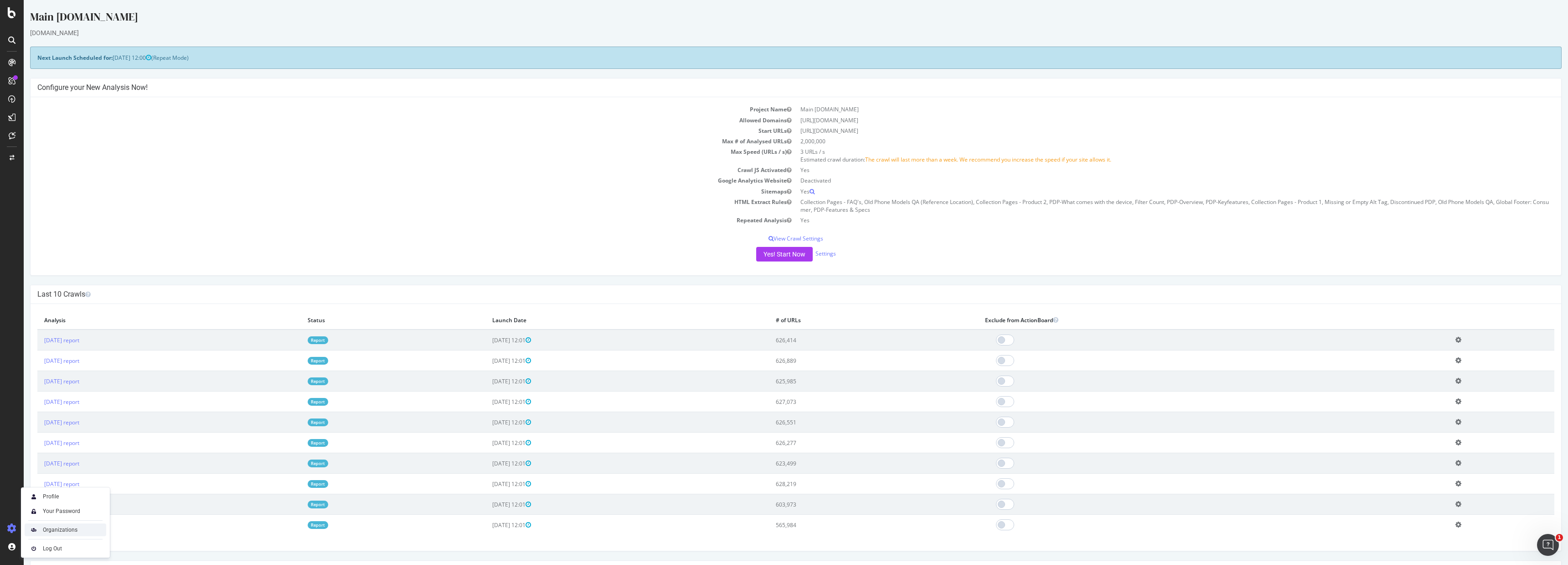
click at [52, 530] on div "Organizations" at bounding box center [60, 529] width 35 height 7
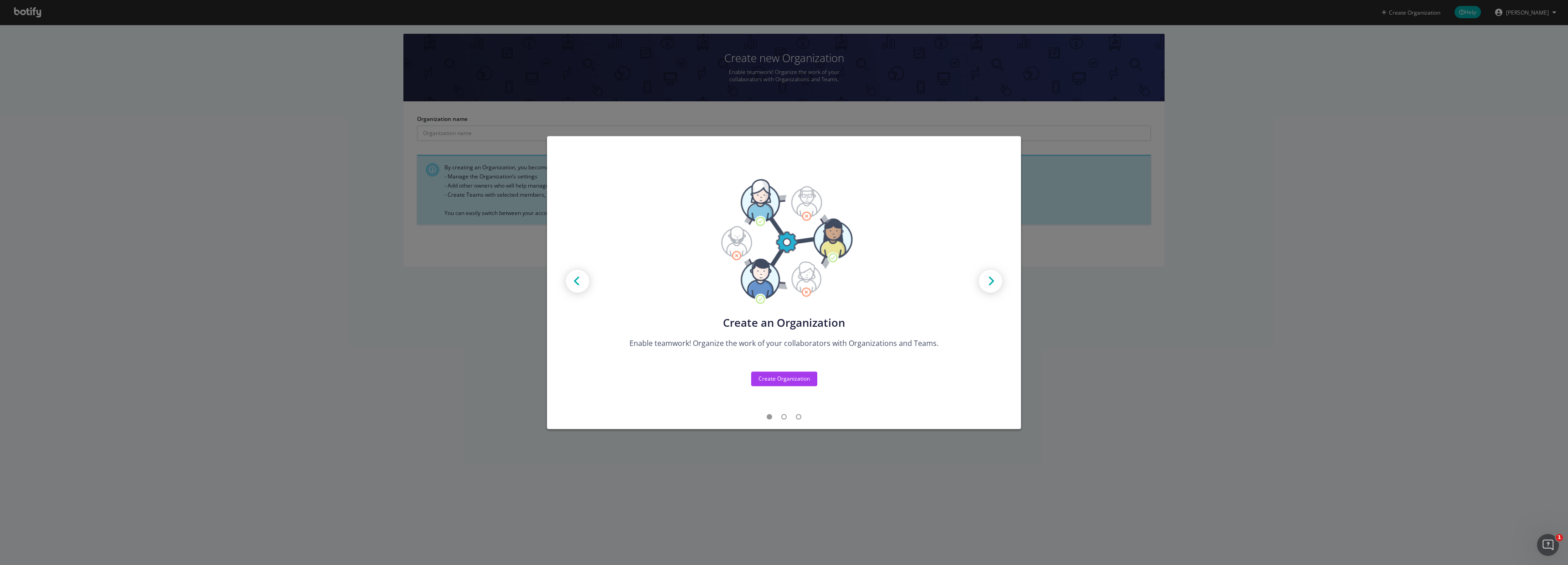
click at [307, 468] on div "Create new Projects for your Teams Create the exact model that matches your Org…" at bounding box center [784, 282] width 1568 height 565
drag, startPoint x: 88, startPoint y: 68, endPoint x: 63, endPoint y: 46, distance: 33.3
click at [88, 68] on div "Create new Projects for your Teams Create the exact model that matches your Org…" at bounding box center [784, 282] width 1568 height 565
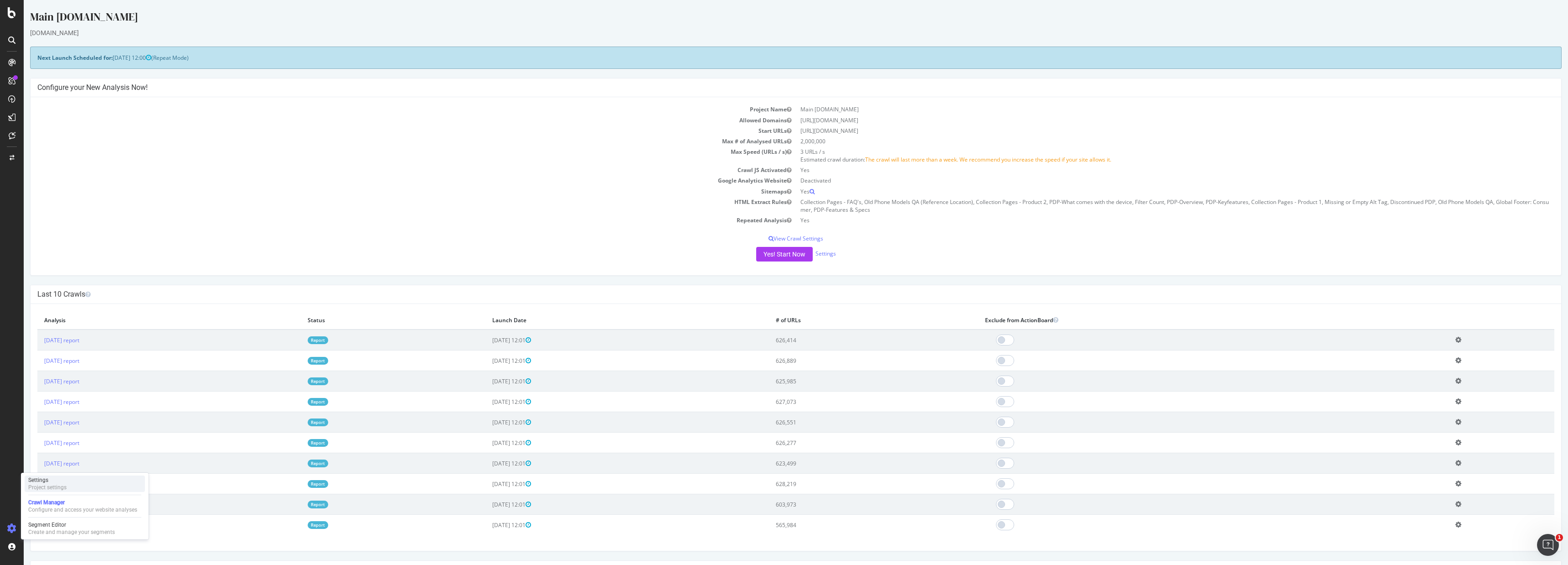
click at [77, 482] on div "Settings Project settings" at bounding box center [85, 484] width 121 height 16
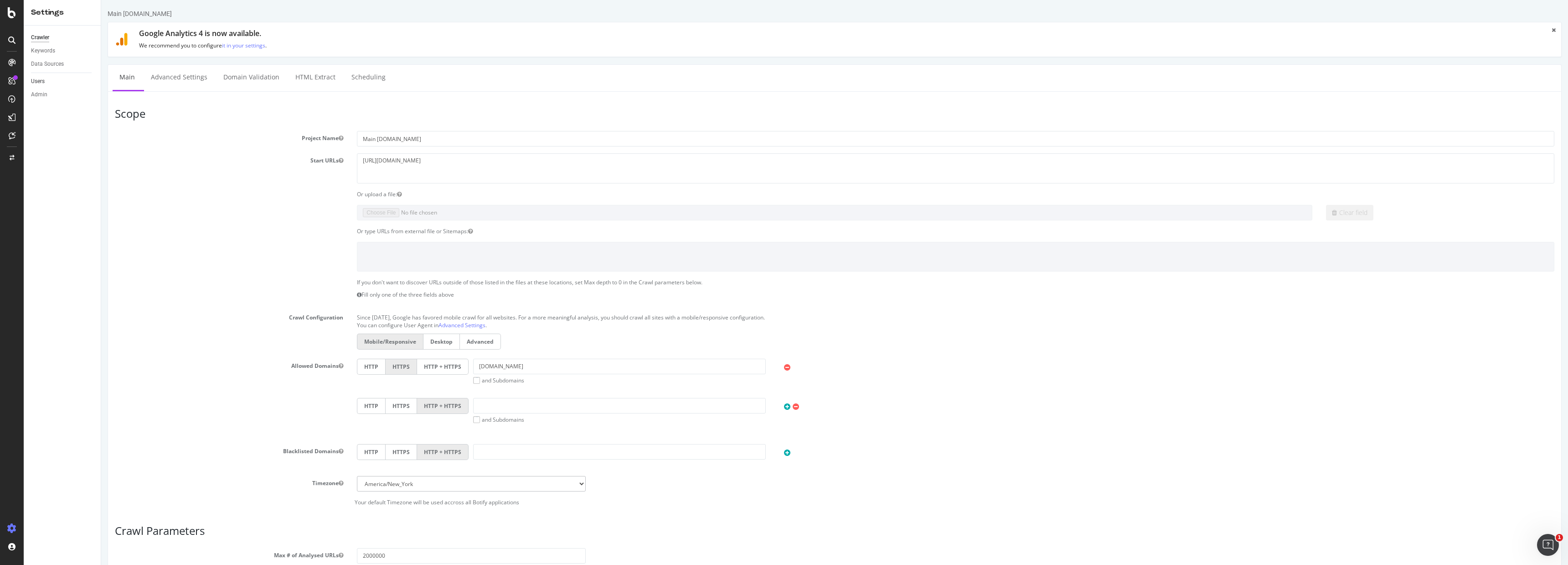
click at [46, 82] on link "Users" at bounding box center [63, 81] width 63 height 10
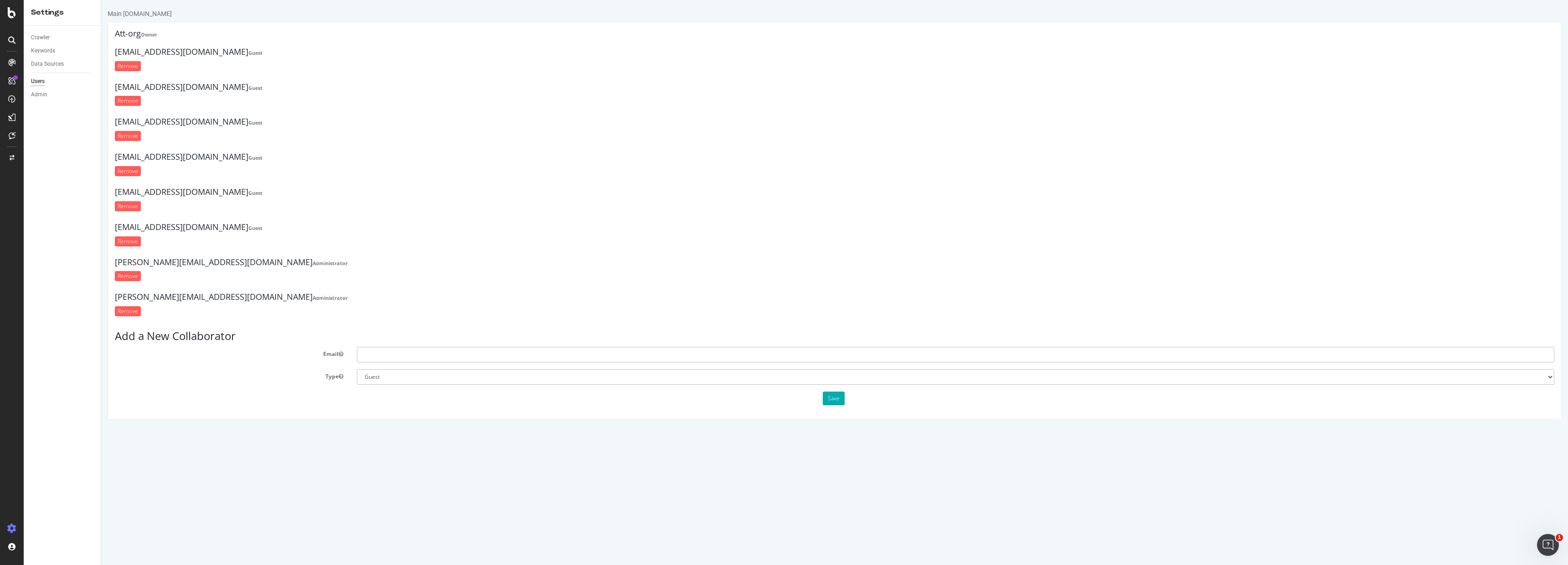
click at [406, 353] on input "text" at bounding box center [956, 354] width 1198 height 15
type input "[EMAIL_ADDRESS][DOMAIN_NAME]"
click at [357, 369] on select "Administrator Guest" at bounding box center [956, 376] width 1198 height 15
click option "Guest" at bounding box center [101, 0] width 0 height 0
click at [836, 395] on button "Save" at bounding box center [834, 398] width 21 height 13
